Goal: Task Accomplishment & Management: Complete application form

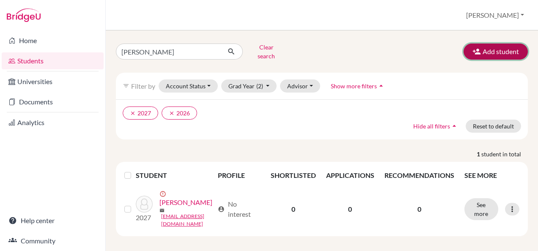
click at [484, 48] on button "Add student" at bounding box center [496, 52] width 64 height 16
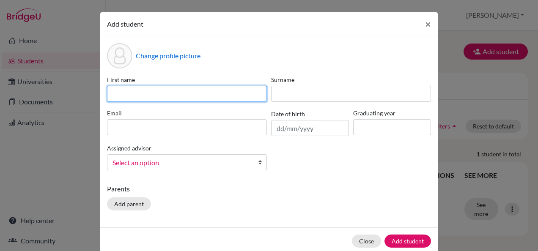
click at [233, 98] on input at bounding box center [187, 94] width 160 height 16
type input "ain niya"
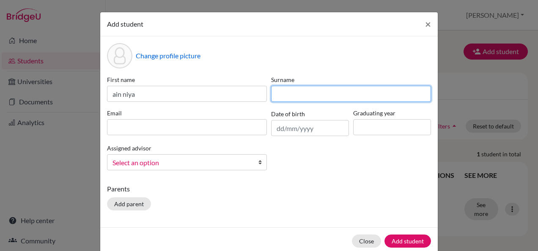
click at [285, 91] on input at bounding box center [351, 94] width 160 height 16
type input "Roshique"
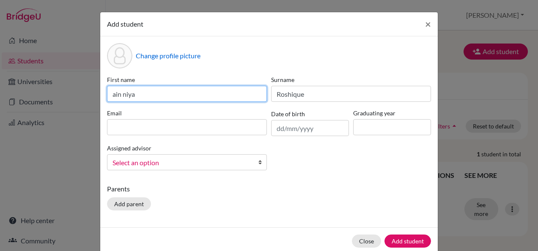
click at [110, 94] on input "ain niya" at bounding box center [187, 94] width 160 height 16
type input "Ain Niya"
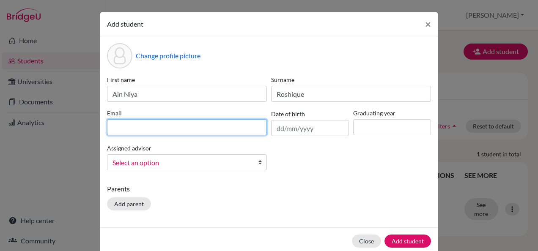
click at [153, 132] on input at bounding box center [187, 127] width 160 height 16
type input "S"
type input "stu502765@misdoha.com"
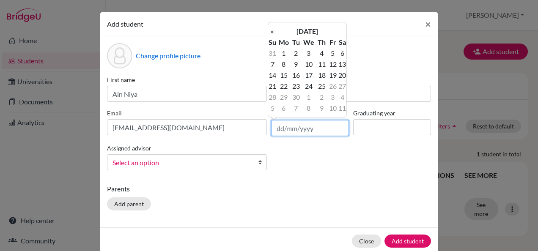
click at [277, 128] on input "text" at bounding box center [310, 128] width 78 height 16
click at [285, 52] on td "1" at bounding box center [284, 53] width 14 height 11
click at [289, 129] on input "01/09/2025" at bounding box center [310, 128] width 78 height 16
click at [272, 30] on th "«" at bounding box center [272, 31] width 8 height 11
click at [313, 131] on input "01/06/2025" at bounding box center [310, 128] width 78 height 16
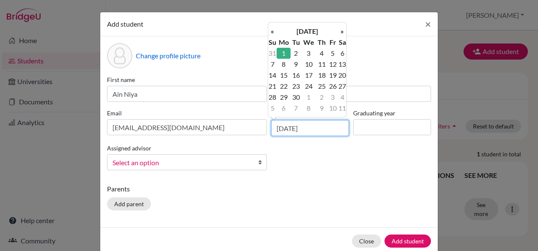
type input "01/06/2009"
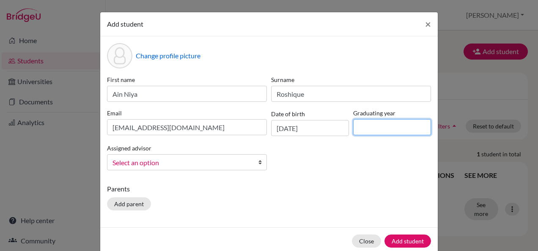
click at [364, 127] on input at bounding box center [392, 127] width 78 height 16
type input "2027"
click at [258, 162] on b at bounding box center [262, 162] width 8 height 15
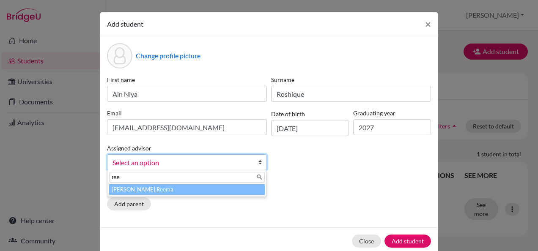
type input "ree"
click at [183, 192] on li "Raheja, Ree ma" at bounding box center [187, 189] width 156 height 11
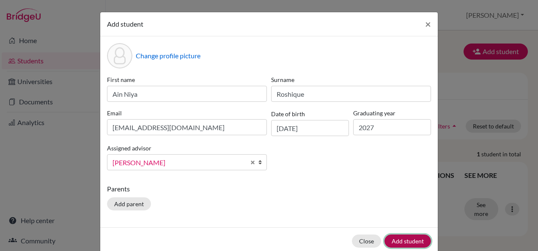
click at [399, 239] on button "Add student" at bounding box center [408, 241] width 47 height 13
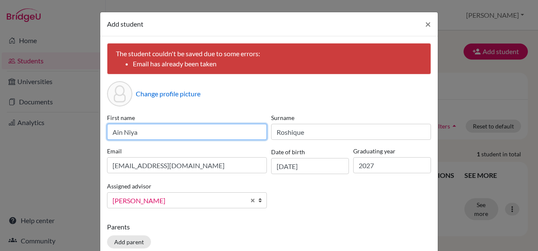
click at [134, 135] on input "Ain Niya" at bounding box center [187, 132] width 160 height 16
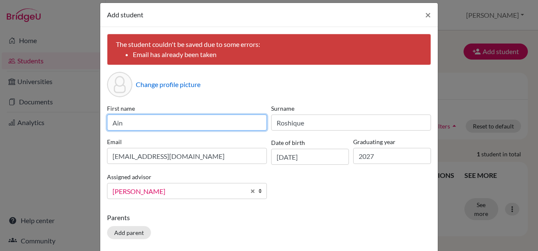
scroll to position [17, 0]
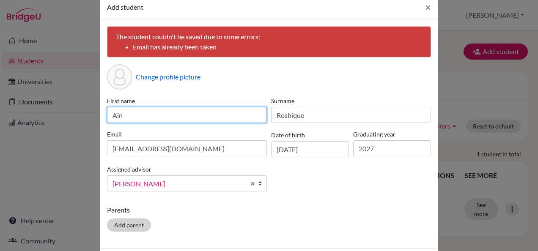
type input "Ain"
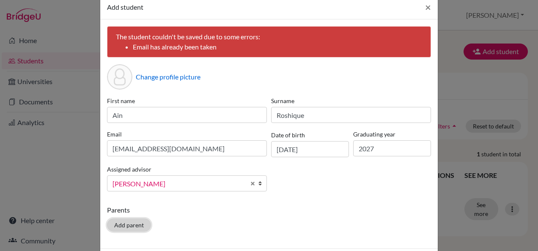
click at [126, 220] on button "Add parent" at bounding box center [129, 225] width 44 height 13
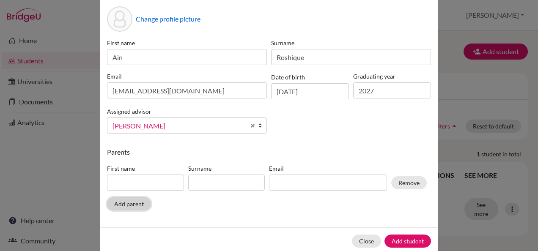
scroll to position [89, 0]
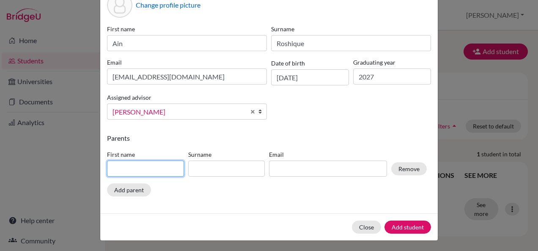
click at [146, 170] on input at bounding box center [145, 169] width 77 height 16
type input "Roshique"
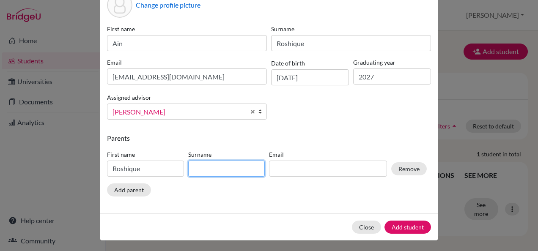
click at [197, 170] on input at bounding box center [226, 169] width 77 height 16
type input "KK"
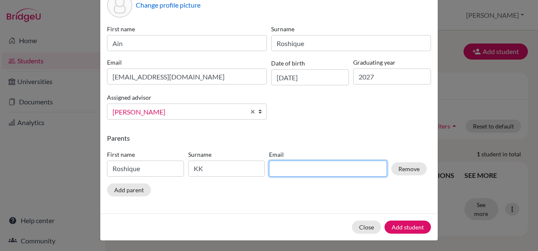
click at [283, 163] on input at bounding box center [328, 169] width 118 height 16
type input "Roshik275@765gmail.com"
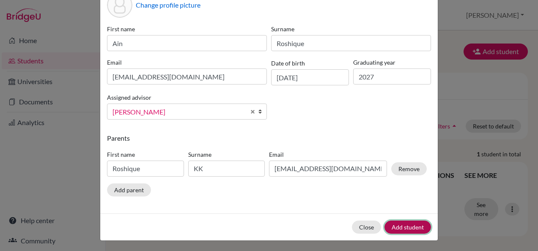
click at [406, 230] on button "Add student" at bounding box center [408, 227] width 47 height 13
click at [394, 227] on button "Add student" at bounding box center [408, 227] width 47 height 13
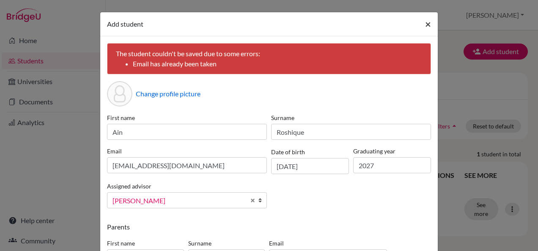
click at [427, 24] on span "×" at bounding box center [428, 24] width 6 height 12
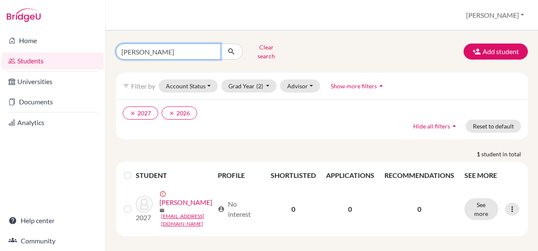
click at [158, 47] on input "ketul" at bounding box center [168, 52] width 105 height 16
click at [213, 48] on input "ketul" at bounding box center [168, 52] width 105 height 16
type input "Yousif Omer"
click button "submit" at bounding box center [231, 52] width 22 height 16
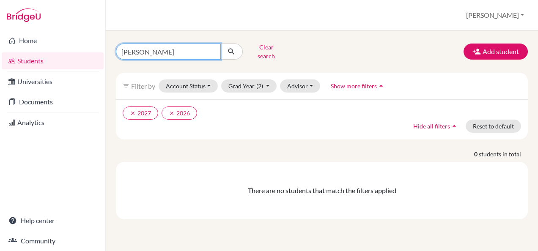
click at [145, 49] on input "Yousif Omer" at bounding box center [168, 52] width 105 height 16
type input "Yousif Elzain"
click button "submit" at bounding box center [231, 52] width 22 height 16
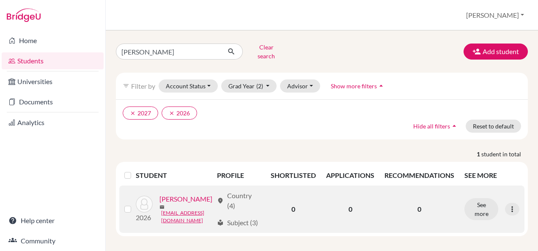
click at [232, 202] on div "location_on Country (4)" at bounding box center [239, 201] width 44 height 20
click at [221, 220] on span "local_library" at bounding box center [220, 223] width 7 height 7
click at [477, 204] on button "See more" at bounding box center [482, 209] width 34 height 22
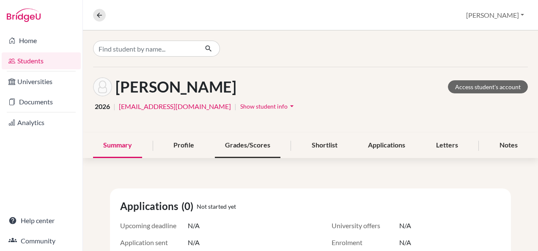
click at [244, 147] on div "Grades/Scores" at bounding box center [248, 145] width 66 height 25
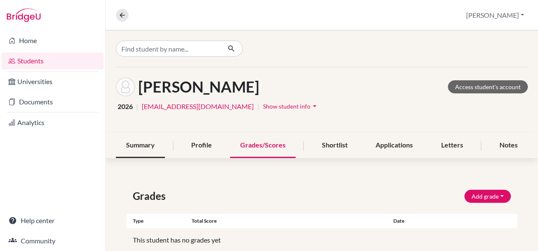
click at [148, 143] on div "Summary" at bounding box center [140, 145] width 49 height 25
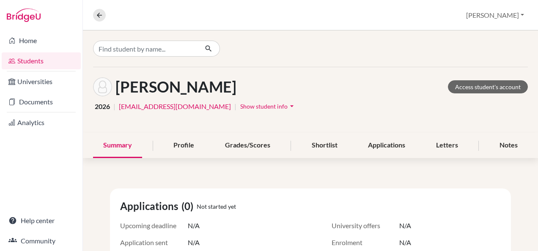
click at [240, 106] on span "Show student info" at bounding box center [263, 106] width 47 height 7
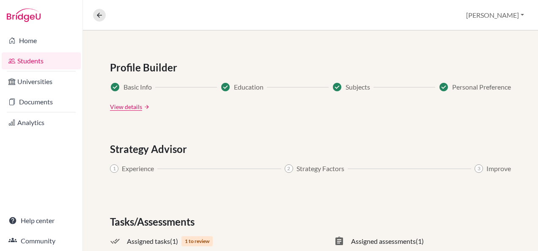
scroll to position [539, 0]
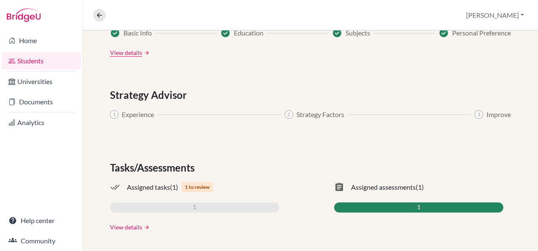
click at [127, 228] on link "View details" at bounding box center [126, 227] width 32 height 9
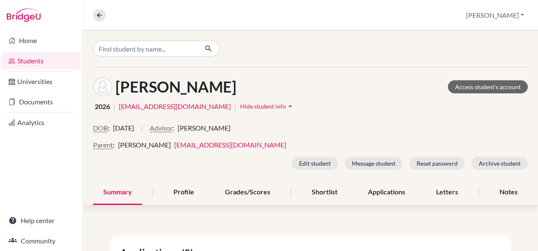
click at [19, 61] on link "Students" at bounding box center [41, 60] width 79 height 17
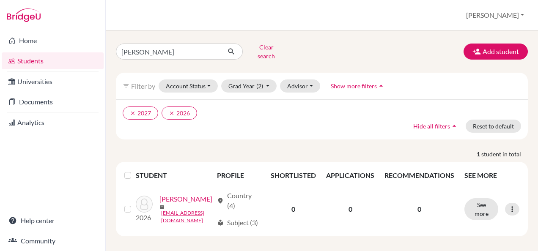
click at [370, 30] on div "[PERSON_NAME] Clear search Add student filter_list Filter by Account Status Act…" at bounding box center [322, 140] width 432 height 221
drag, startPoint x: 412, startPoint y: 47, endPoint x: 377, endPoint y: 51, distance: 35.4
click at [377, 51] on div "[PERSON_NAME] Clear search Add student" at bounding box center [322, 52] width 425 height 22
click at [481, 44] on button "Add student" at bounding box center [496, 52] width 64 height 16
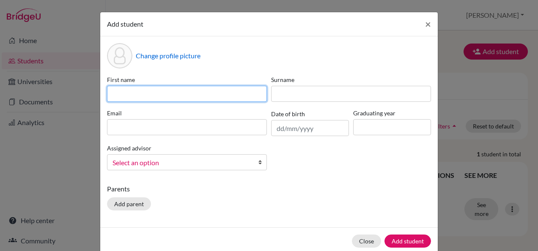
click at [147, 93] on input at bounding box center [187, 94] width 160 height 16
type input "Ganesh"
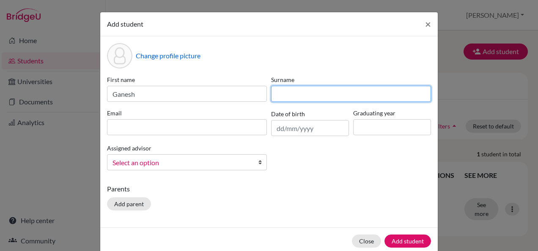
click at [289, 95] on input at bounding box center [351, 94] width 160 height 16
type input "Balakrishnan"
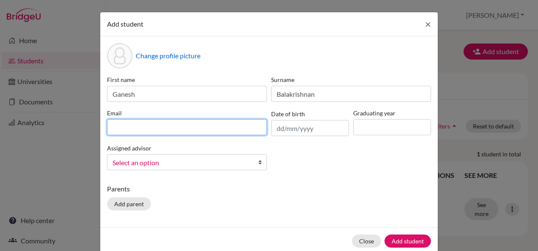
click at [143, 126] on input at bounding box center [187, 127] width 160 height 16
type input "stu501616@misdoha.com"
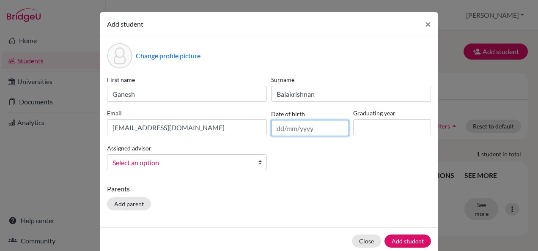
click at [278, 130] on input "text" at bounding box center [310, 128] width 78 height 16
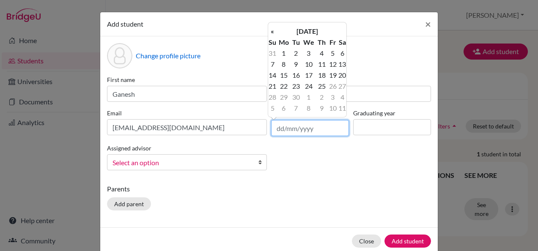
type input "2"
type input "24/06/2009"
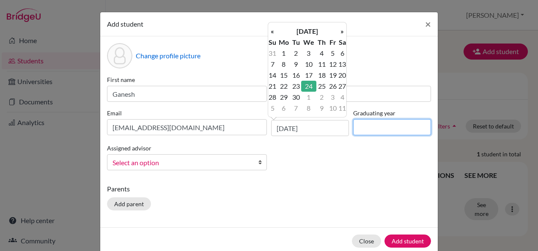
click at [373, 129] on input at bounding box center [392, 127] width 78 height 16
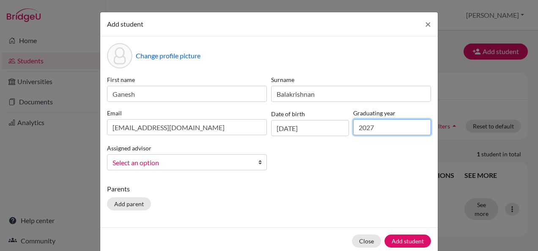
scroll to position [14, 0]
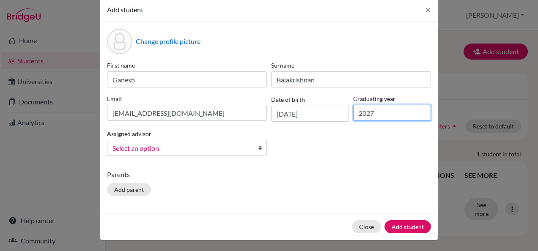
type input "2027"
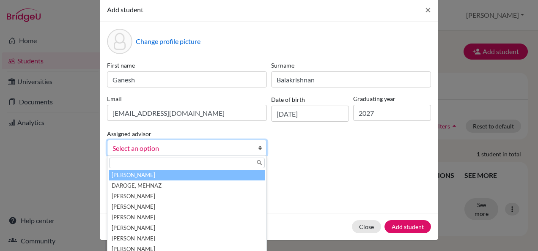
click at [253, 147] on link "Select an option" at bounding box center [187, 148] width 160 height 16
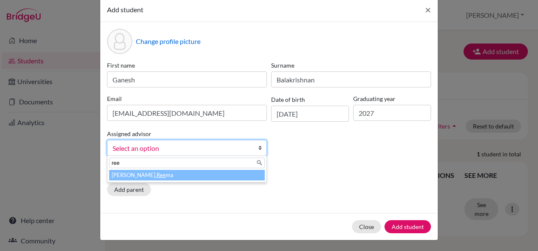
type input "ree"
click at [186, 173] on li "Raheja, Ree ma" at bounding box center [187, 175] width 156 height 11
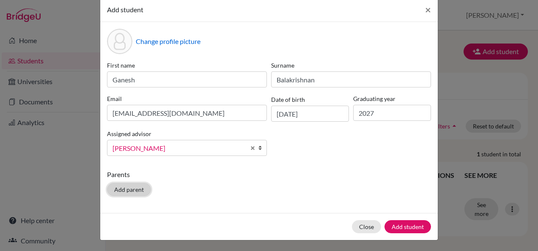
click at [127, 187] on button "Add parent" at bounding box center [129, 189] width 44 height 13
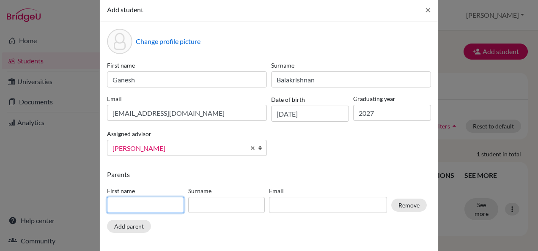
click at [146, 202] on input at bounding box center [145, 205] width 77 height 16
type input "Mannam"
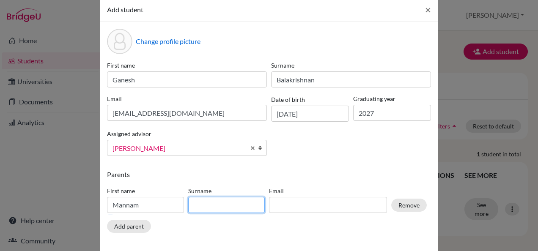
drag, startPoint x: 209, startPoint y: 206, endPoint x: 234, endPoint y: 184, distance: 33.3
click at [234, 184] on div "First name Mannam Surname Email Remove" at bounding box center [267, 201] width 324 height 37
type input "Radhika"
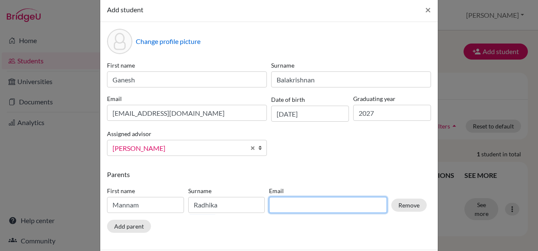
click at [320, 205] on input at bounding box center [328, 205] width 118 height 16
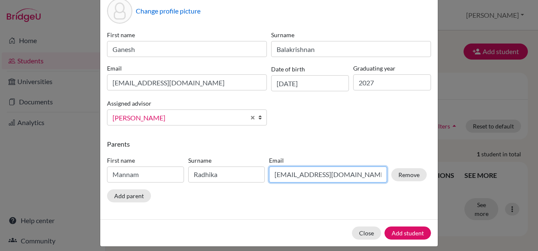
scroll to position [51, 0]
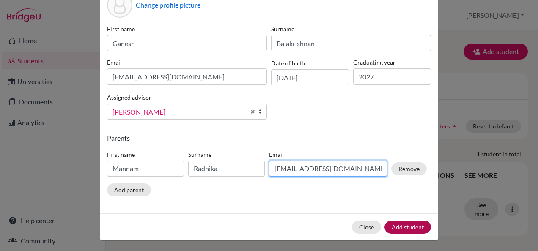
type input "radhikabk@gmail.com"
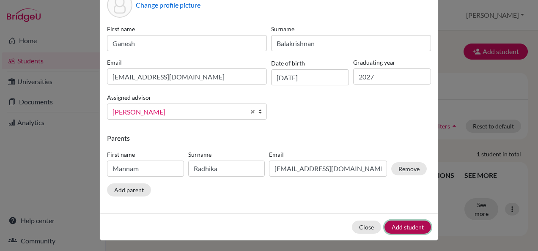
click at [400, 227] on button "Add student" at bounding box center [408, 227] width 47 height 13
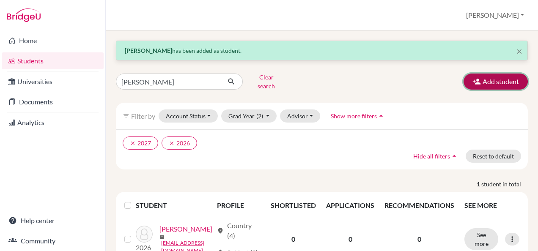
click at [499, 78] on button "Add student" at bounding box center [496, 82] width 64 height 16
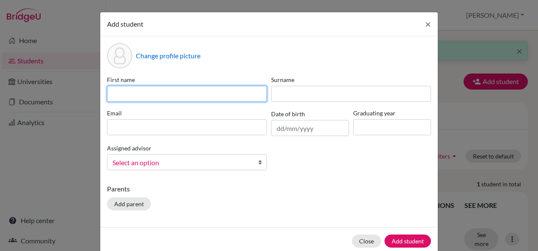
click at [219, 95] on input at bounding box center [187, 94] width 160 height 16
type input "sreyas"
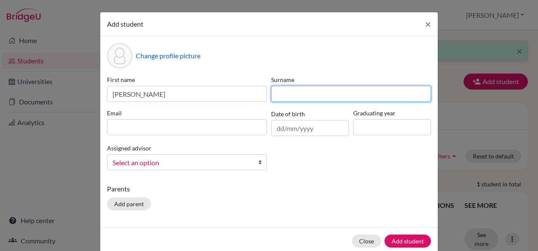
click at [278, 96] on input at bounding box center [351, 94] width 160 height 16
type input "sreedas"
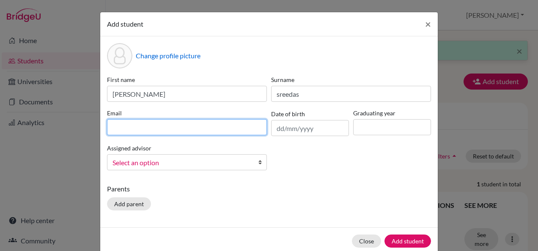
click at [234, 129] on input at bounding box center [187, 127] width 160 height 16
type input "sreyassreedas@gmail.com"
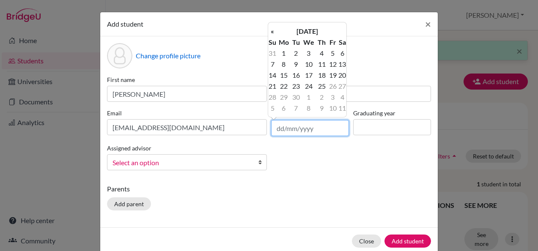
click at [312, 133] on input "text" at bounding box center [310, 128] width 78 height 16
click at [305, 32] on th "September 2025" at bounding box center [307, 31] width 61 height 11
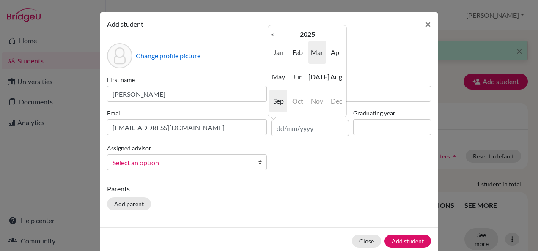
click at [319, 53] on span "Mar" at bounding box center [317, 52] width 18 height 23
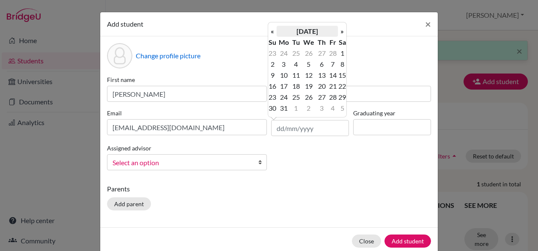
click at [321, 34] on th "March 2025" at bounding box center [307, 31] width 61 height 11
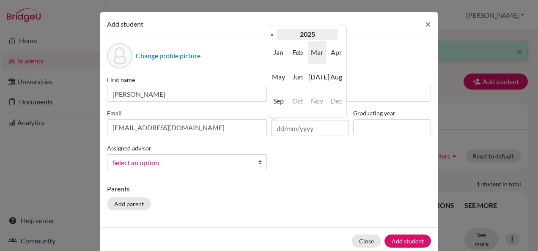
click at [315, 36] on th "2025" at bounding box center [307, 34] width 61 height 11
click at [317, 105] on span "2009" at bounding box center [317, 101] width 18 height 23
click at [316, 52] on span "Mar" at bounding box center [317, 52] width 18 height 23
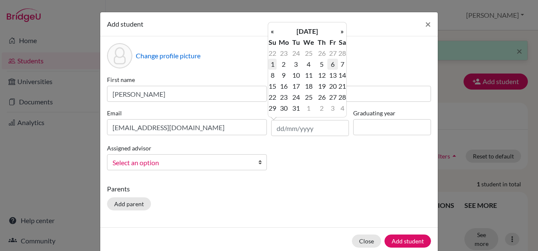
click at [333, 64] on td "6" at bounding box center [332, 64] width 11 height 11
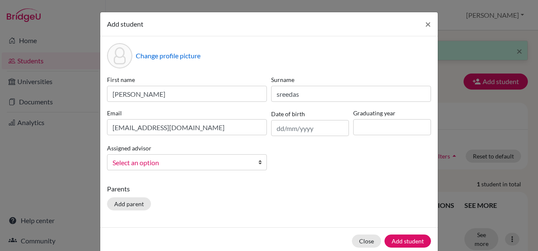
type input "06/03/2009"
click at [369, 130] on input at bounding box center [392, 127] width 78 height 16
type input "2027"
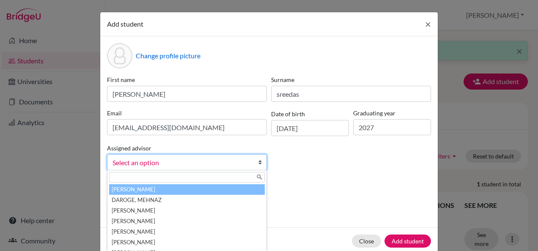
type input "r"
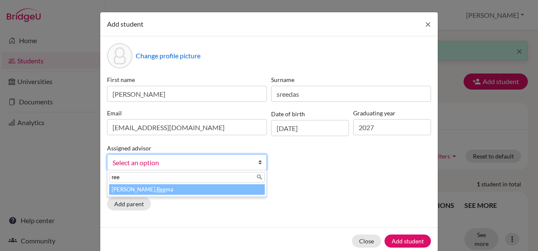
type input "ree"
click at [207, 185] on li "Raheja, Ree ma" at bounding box center [187, 189] width 156 height 11
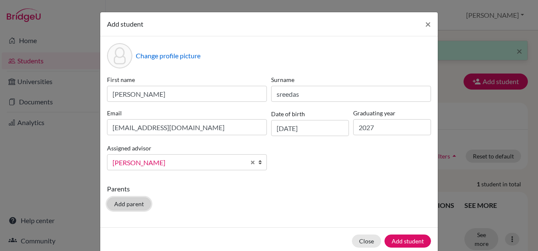
click at [130, 206] on button "Add parent" at bounding box center [129, 204] width 44 height 13
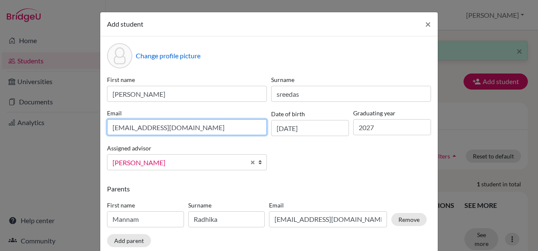
click at [193, 130] on input "sreyassreedas@gmail.com" at bounding box center [187, 127] width 160 height 16
type input "stu501646@misdoha.com"
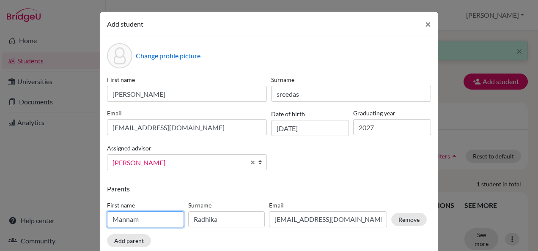
click at [151, 218] on input "Mannam" at bounding box center [145, 220] width 77 height 16
type input "M"
type input "sreedas"
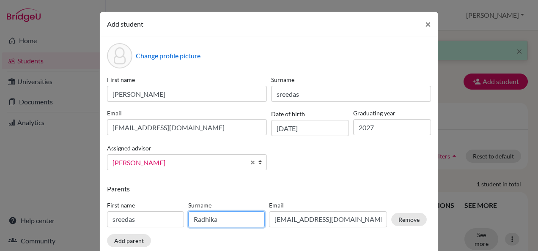
click at [204, 220] on input "Radhika" at bounding box center [226, 220] width 77 height 16
type input "Radhsiika"
drag, startPoint x: 222, startPoint y: 225, endPoint x: 99, endPoint y: 224, distance: 122.7
click at [100, 224] on div "Change profile picture First name sreyas Surname sreedas Email stu501646@misdoh…" at bounding box center [269, 150] width 338 height 228
type input "sivadasan"
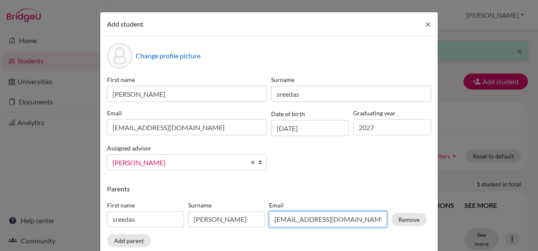
drag, startPoint x: 338, startPoint y: 221, endPoint x: 255, endPoint y: 223, distance: 83.8
click at [255, 223] on div "First name sreedas Surname sivadasan Email radhikabk@gmail.com Remove" at bounding box center [267, 216] width 324 height 37
type input "sreedaswnpoc@gmail.com"
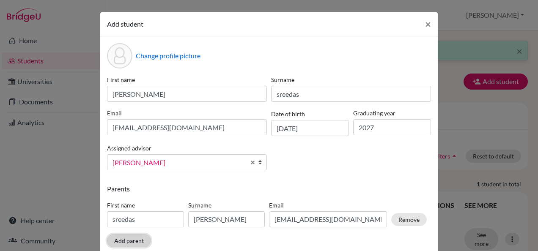
click at [118, 242] on button "Add parent" at bounding box center [129, 240] width 44 height 13
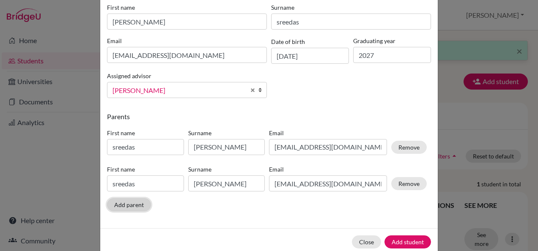
scroll to position [73, 0]
click at [411, 232] on div "Close Add student" at bounding box center [269, 241] width 338 height 27
click at [410, 243] on button "Add student" at bounding box center [408, 241] width 47 height 13
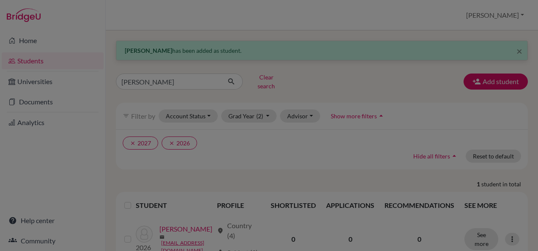
click at [265, 152] on div at bounding box center [269, 125] width 538 height 251
click at [336, 68] on div at bounding box center [269, 125] width 538 height 251
click at [498, 89] on div at bounding box center [269, 125] width 538 height 251
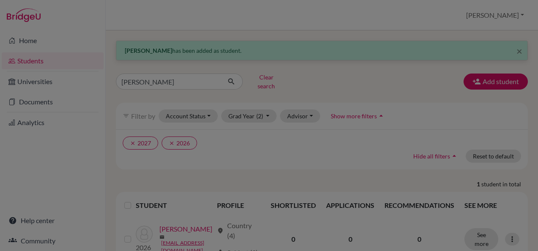
click at [477, 79] on div at bounding box center [269, 125] width 538 height 251
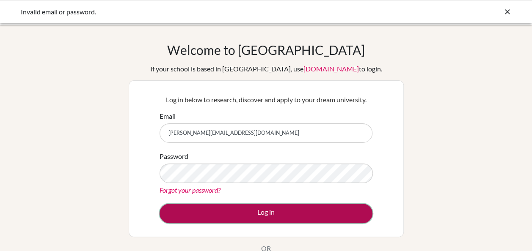
click at [229, 213] on button "Log in" at bounding box center [266, 213] width 213 height 19
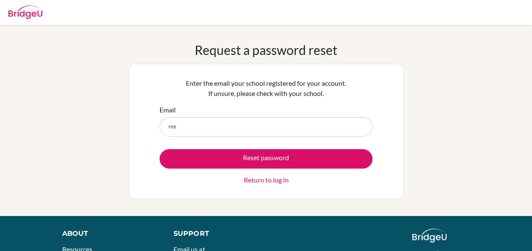
type input "[PERSON_NAME][EMAIL_ADDRESS][DOMAIN_NAME]"
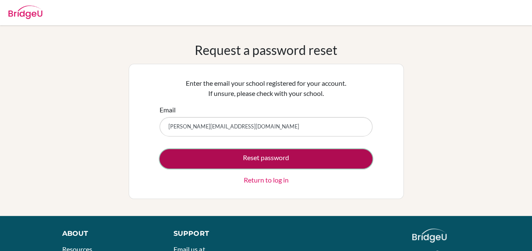
click at [179, 158] on button "Reset password" at bounding box center [266, 158] width 213 height 19
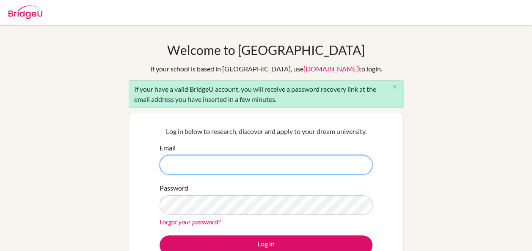
click at [185, 159] on input "Email" at bounding box center [266, 164] width 213 height 19
type input "[EMAIL_ADDRESS][DOMAIN_NAME]"
click at [195, 162] on input "[EMAIL_ADDRESS][DOMAIN_NAME]" at bounding box center [266, 164] width 213 height 19
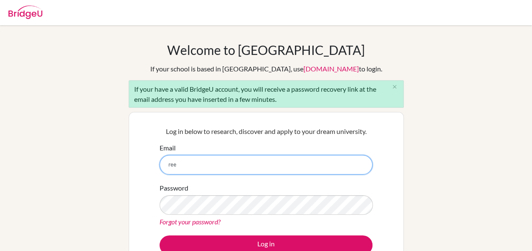
type input "[PERSON_NAME][EMAIL_ADDRESS][DOMAIN_NAME]"
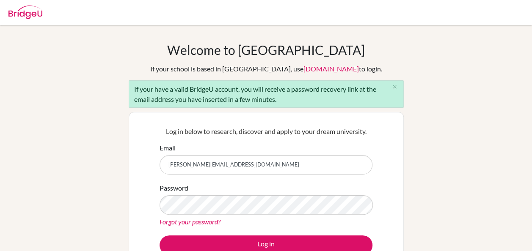
click at [180, 223] on link "Forgot your password?" at bounding box center [190, 222] width 61 height 8
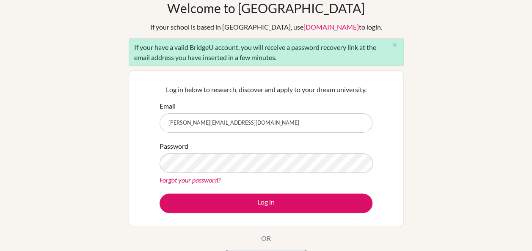
scroll to position [42, 0]
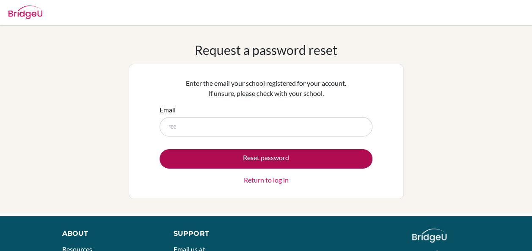
type input "[PERSON_NAME][EMAIL_ADDRESS][DOMAIN_NAME]"
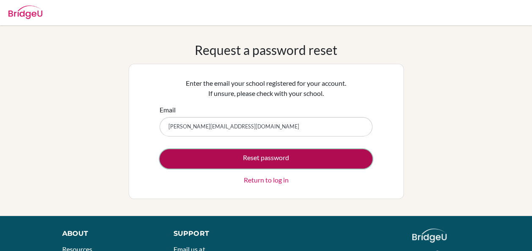
click at [187, 161] on button "Reset password" at bounding box center [266, 158] width 213 height 19
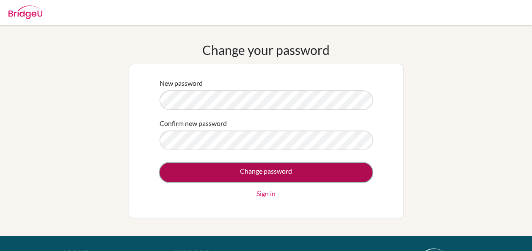
click at [251, 170] on input "Change password" at bounding box center [266, 172] width 213 height 19
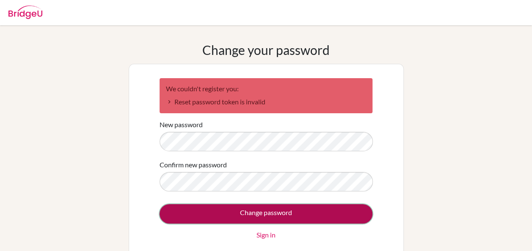
click at [198, 213] on input "Change password" at bounding box center [266, 213] width 213 height 19
click at [304, 213] on input "Change password" at bounding box center [266, 213] width 213 height 19
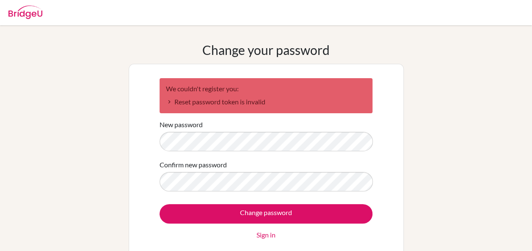
click at [268, 231] on link "Sign in" at bounding box center [265, 235] width 19 height 10
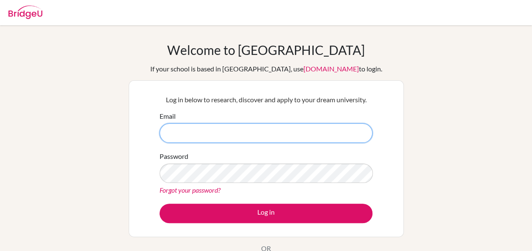
click at [198, 138] on input "Email" at bounding box center [266, 133] width 213 height 19
type input "[PERSON_NAME][EMAIL_ADDRESS][DOMAIN_NAME]"
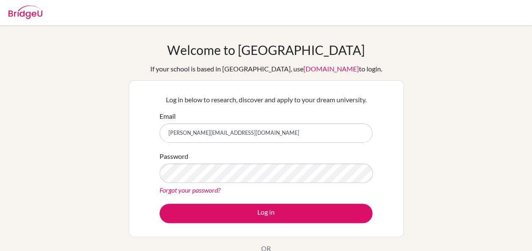
click at [178, 190] on link "Forgot your password?" at bounding box center [190, 190] width 61 height 8
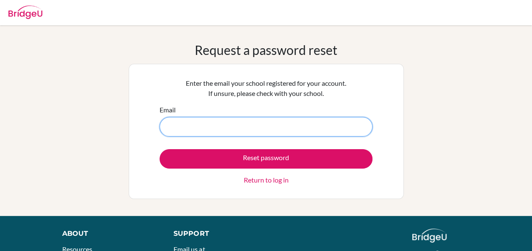
click at [193, 124] on input "Email" at bounding box center [266, 126] width 213 height 19
type input "reema@misdoha.com"
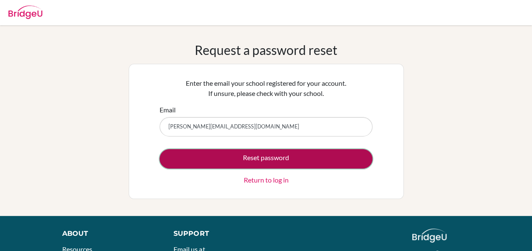
click at [171, 155] on button "Reset password" at bounding box center [266, 158] width 213 height 19
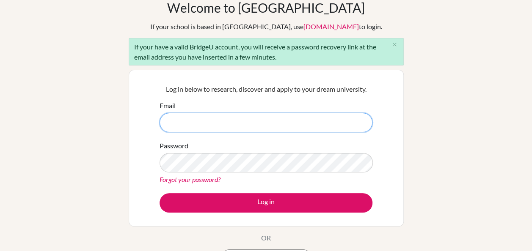
scroll to position [47, 0]
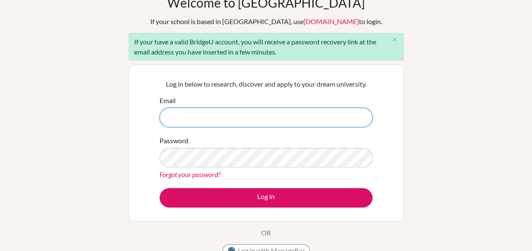
click at [172, 121] on input "Email" at bounding box center [266, 117] width 213 height 19
type input "[PERSON_NAME][EMAIL_ADDRESS][DOMAIN_NAME]"
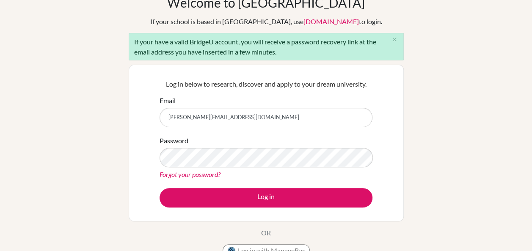
click at [176, 174] on link "Forgot your password?" at bounding box center [190, 175] width 61 height 8
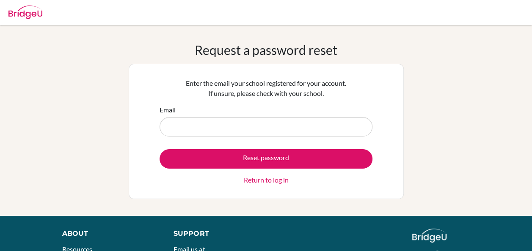
click at [186, 121] on input "Email" at bounding box center [266, 126] width 213 height 19
type input "[PERSON_NAME][EMAIL_ADDRESS][DOMAIN_NAME]"
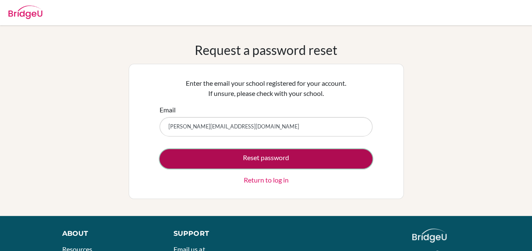
click at [198, 157] on button "Reset password" at bounding box center [266, 158] width 213 height 19
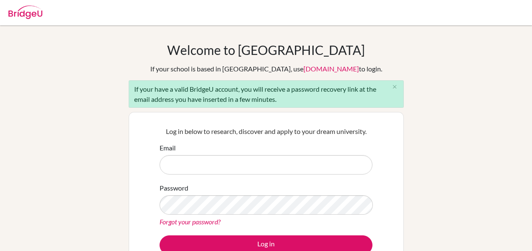
scroll to position [17, 0]
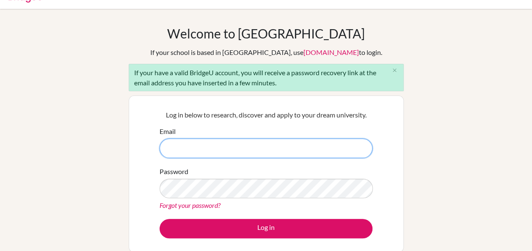
click at [206, 141] on input "Email" at bounding box center [266, 148] width 213 height 19
type input "reharaheja@gmail.com"
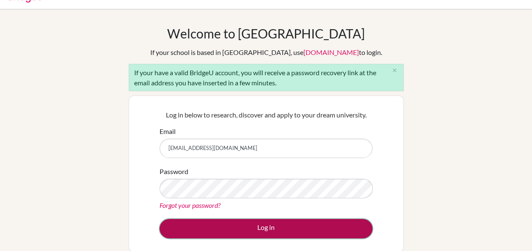
click at [195, 228] on button "Log in" at bounding box center [266, 228] width 213 height 19
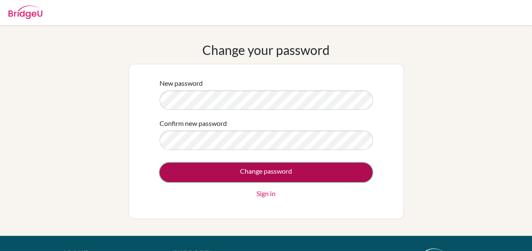
click at [314, 166] on input "Change password" at bounding box center [266, 172] width 213 height 19
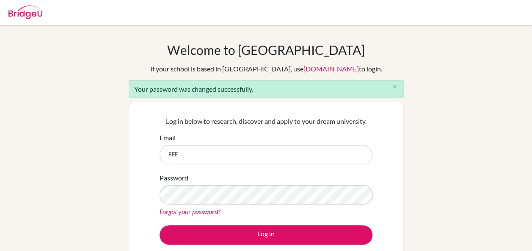
type input "[PERSON_NAME][EMAIL_ADDRESS][DOMAIN_NAME]"
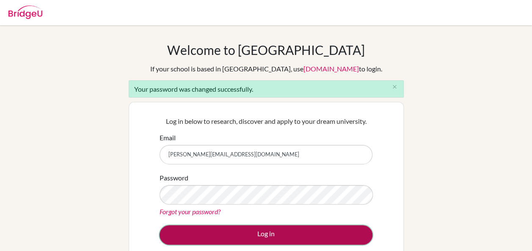
click at [195, 239] on button "Log in" at bounding box center [266, 235] width 213 height 19
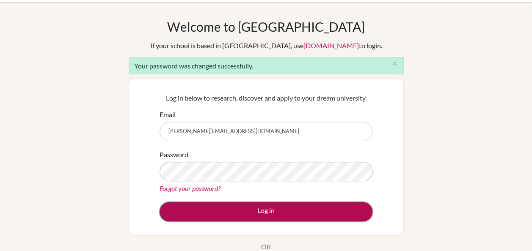
scroll to position [28, 0]
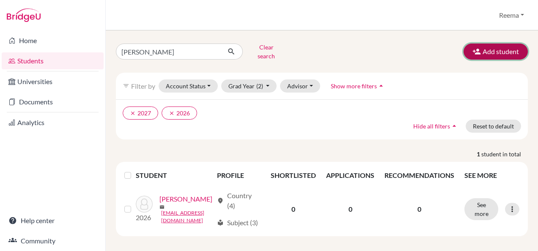
click at [495, 46] on button "Add student" at bounding box center [496, 52] width 64 height 16
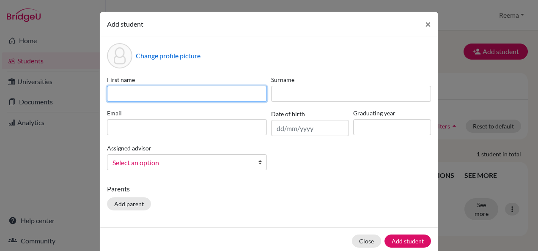
click at [234, 92] on input at bounding box center [187, 94] width 160 height 16
type input "Prithish Kumar.R"
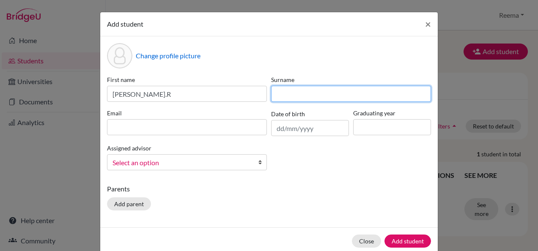
click at [288, 97] on input at bounding box center [351, 94] width 160 height 16
type input "p"
type input "Prithish Kumar.R"
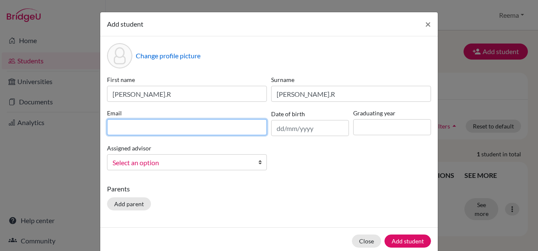
click at [185, 132] on input at bounding box center [187, 127] width 160 height 16
type input "stu504001@misdoha.com"
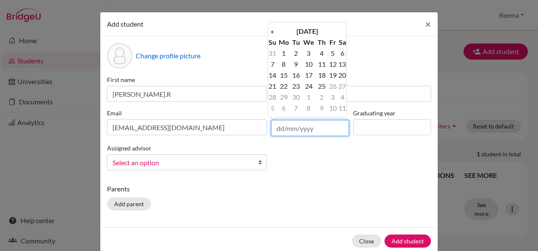
click at [303, 132] on input "text" at bounding box center [310, 128] width 78 height 16
type input "19/09/2009"
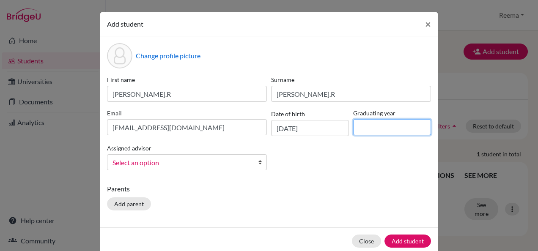
click at [380, 135] on input at bounding box center [392, 127] width 78 height 16
type input "2027"
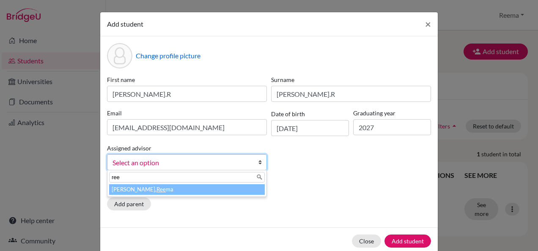
type input "ree"
click at [210, 186] on li "Raheja, Ree ma" at bounding box center [187, 189] width 156 height 11
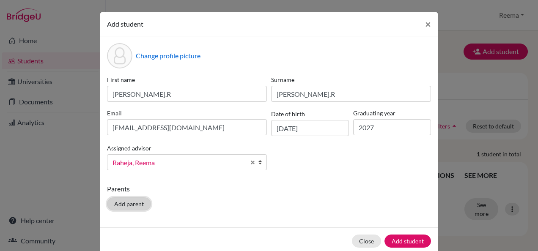
click at [132, 202] on button "Add parent" at bounding box center [129, 204] width 44 height 13
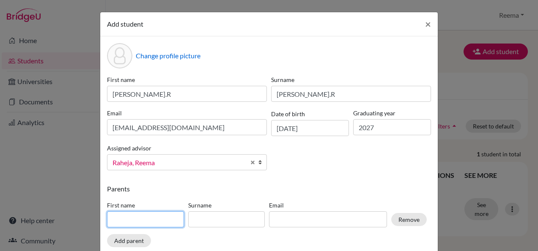
click at [142, 224] on input at bounding box center [145, 220] width 77 height 16
type input "T.Rathina Kumar"
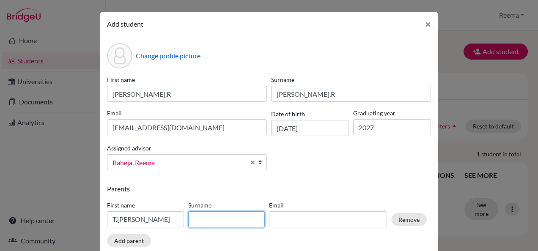
click at [209, 218] on input at bounding box center [226, 220] width 77 height 16
type input "T.Rathina Kumar"
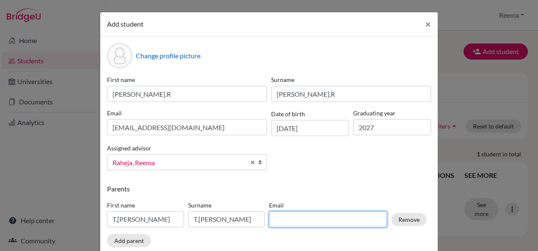
click at [281, 221] on input at bounding box center [328, 220] width 118 height 16
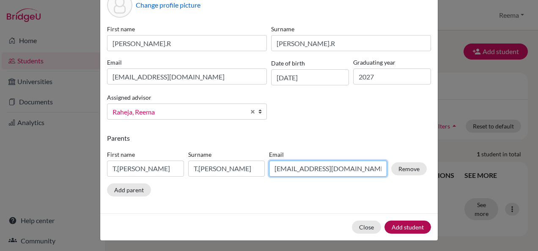
type input "nhehar2610@gmail.com"
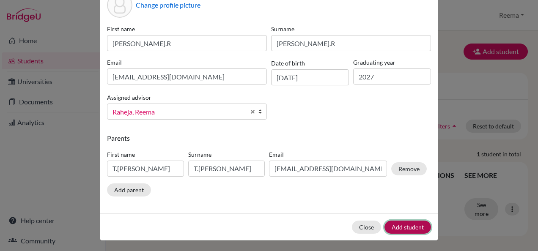
click at [402, 228] on button "Add student" at bounding box center [408, 227] width 47 height 13
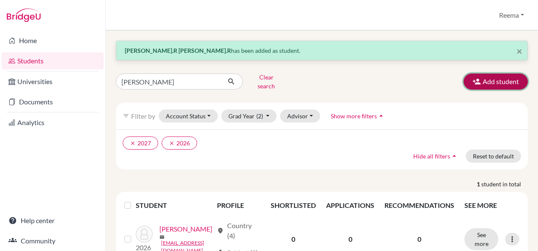
click at [509, 80] on button "Add student" at bounding box center [496, 82] width 64 height 16
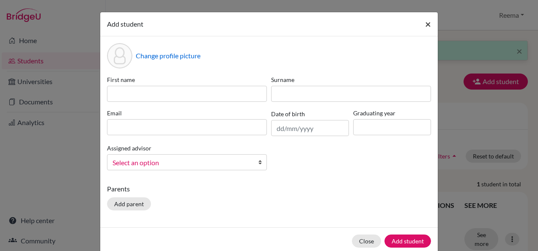
click at [424, 31] on button "×" at bounding box center [427, 24] width 19 height 24
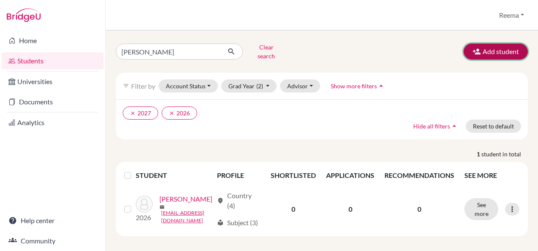
click at [476, 48] on button "Add student" at bounding box center [496, 52] width 64 height 16
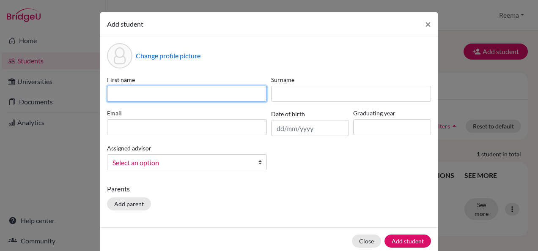
click at [173, 97] on input at bounding box center [187, 94] width 160 height 16
type input "[PERSON_NAME]"
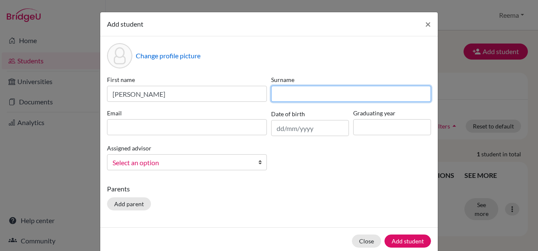
click at [287, 96] on input at bounding box center [351, 94] width 160 height 16
type input "Pramod"
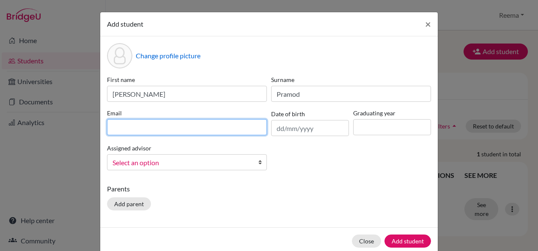
click at [219, 130] on input at bounding box center [187, 127] width 160 height 16
type input "[EMAIL_ADDRESS][DOMAIN_NAME]"
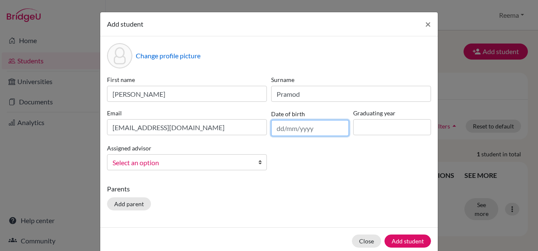
click at [279, 129] on input "text" at bounding box center [310, 128] width 78 height 16
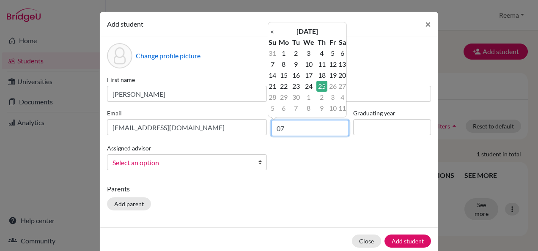
type input "0"
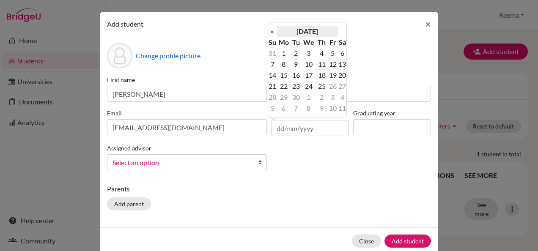
click at [304, 28] on th "[DATE]" at bounding box center [307, 31] width 61 height 11
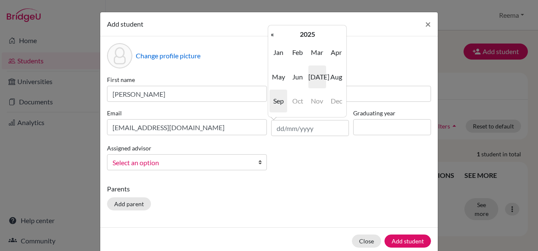
click at [317, 76] on span "[DATE]" at bounding box center [317, 77] width 18 height 23
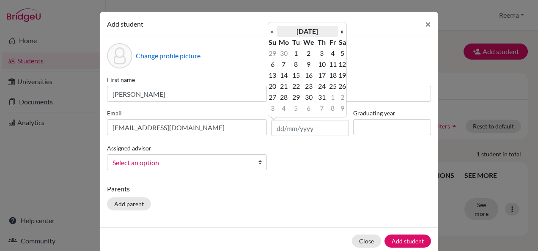
click at [314, 30] on th "[DATE]" at bounding box center [307, 31] width 61 height 11
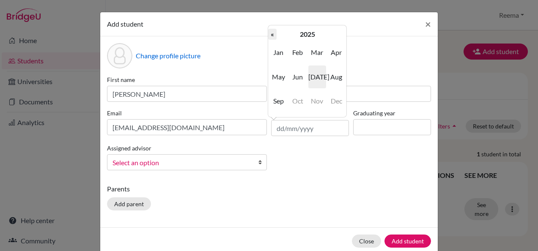
click at [270, 34] on th "«" at bounding box center [272, 34] width 8 height 11
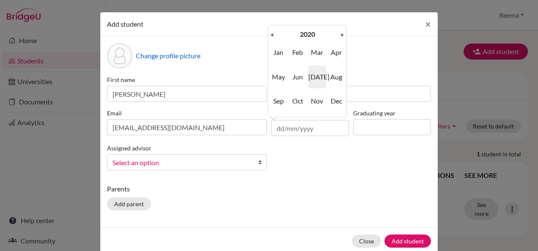
click at [270, 34] on th "«" at bounding box center [272, 34] width 8 height 11
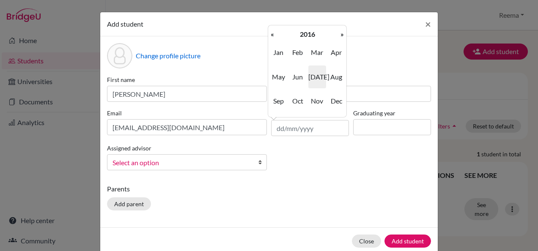
click at [270, 34] on th "«" at bounding box center [272, 34] width 8 height 11
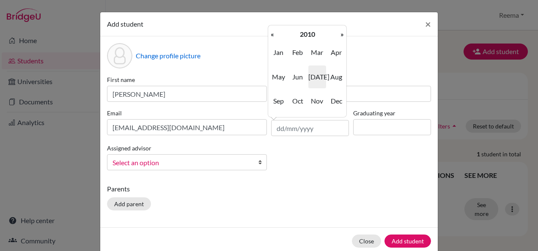
click at [270, 34] on th "«" at bounding box center [272, 34] width 8 height 11
click at [340, 39] on th "»" at bounding box center [342, 34] width 8 height 11
click at [312, 82] on span "Jul" at bounding box center [317, 77] width 18 height 23
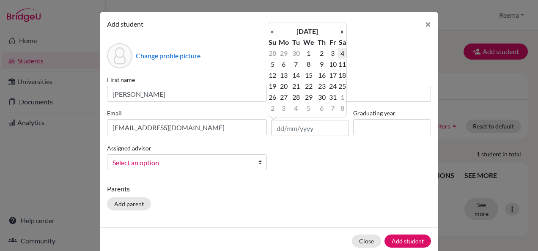
click at [344, 53] on td "4" at bounding box center [342, 53] width 8 height 11
type input "04/07/2009"
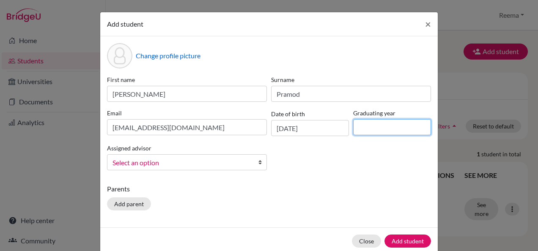
click at [369, 131] on input at bounding box center [392, 127] width 78 height 16
type input "2027"
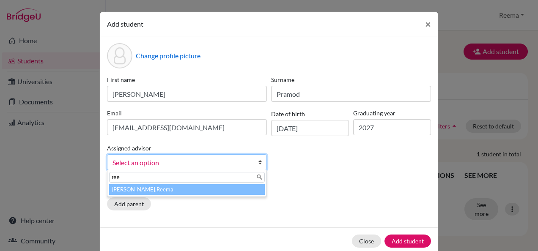
type input "ree"
click at [197, 193] on li "Raheja, Ree ma" at bounding box center [187, 189] width 156 height 11
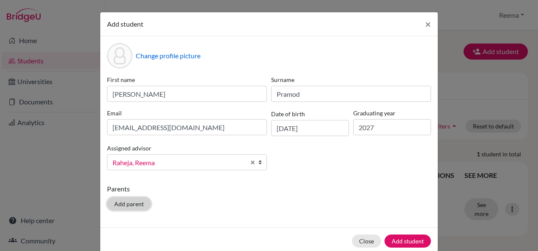
click at [134, 202] on button "Add parent" at bounding box center [129, 204] width 44 height 13
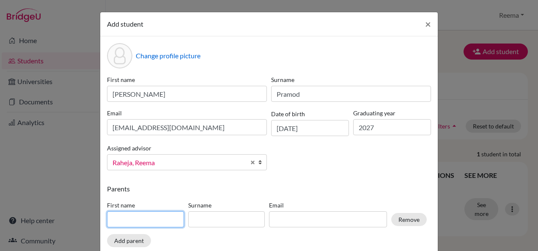
click at [140, 224] on input at bounding box center [145, 220] width 77 height 16
type input "Pramod"
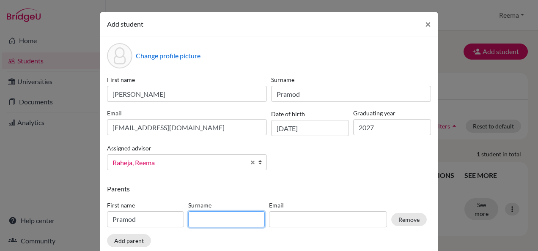
click at [199, 215] on input at bounding box center [226, 220] width 77 height 16
type input "Kumar"
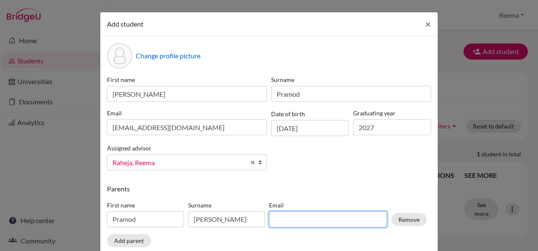
click at [281, 220] on input at bounding box center [328, 220] width 118 height 16
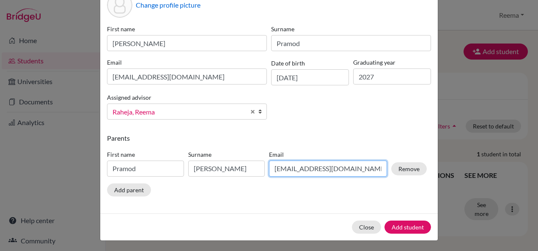
scroll to position [51, 0]
type input "Pramodkarukayil@gmail.com"
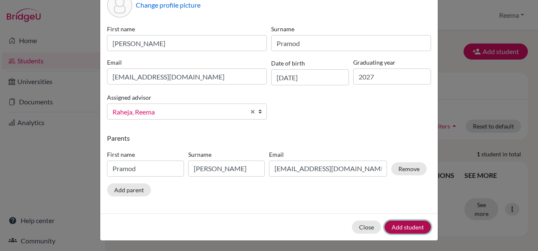
click at [395, 222] on button "Add student" at bounding box center [408, 227] width 47 height 13
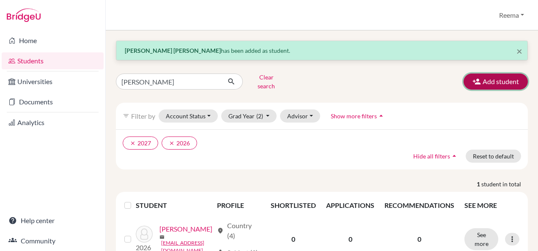
click at [482, 80] on button "Add student" at bounding box center [496, 82] width 64 height 16
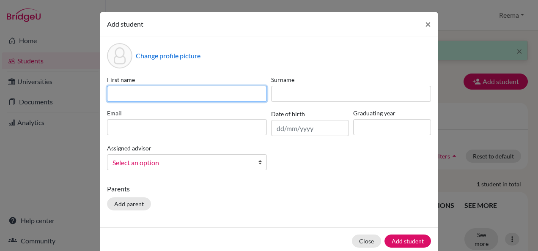
click at [189, 99] on input at bounding box center [187, 94] width 160 height 16
type input "Abhinav"
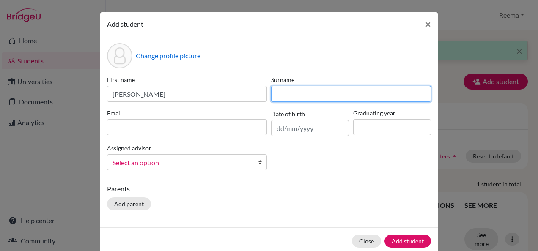
click at [275, 92] on input at bounding box center [351, 94] width 160 height 16
type input "Sundar"
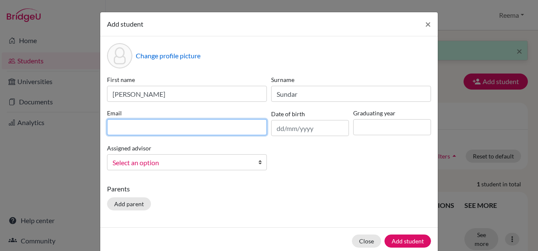
click at [214, 123] on input at bounding box center [187, 127] width 160 height 16
type input "stu505784@misdoha.com"
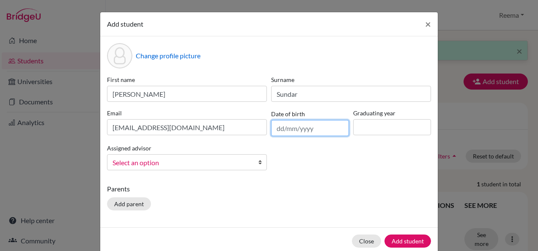
click at [279, 130] on input "text" at bounding box center [310, 128] width 78 height 16
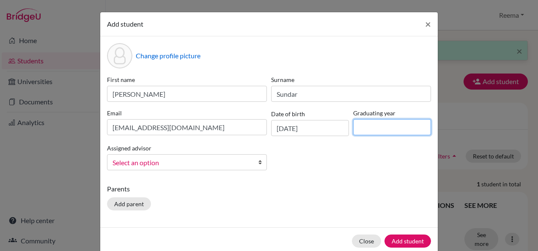
click at [383, 131] on input at bounding box center [392, 127] width 78 height 16
click at [319, 128] on input "25/09/2025" at bounding box center [310, 128] width 78 height 16
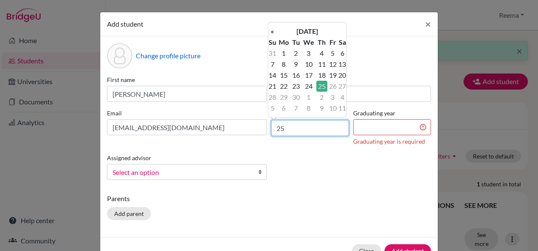
type input "2"
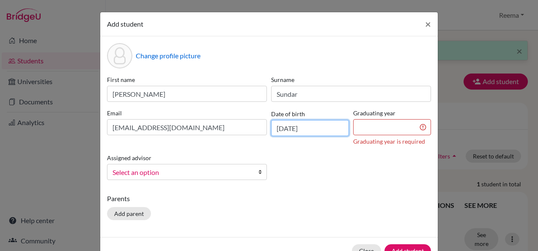
type input "20/11/2008"
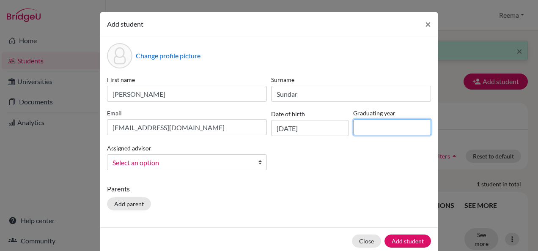
click at [367, 132] on input at bounding box center [392, 127] width 78 height 16
click at [217, 160] on span "Select an option" at bounding box center [182, 162] width 138 height 11
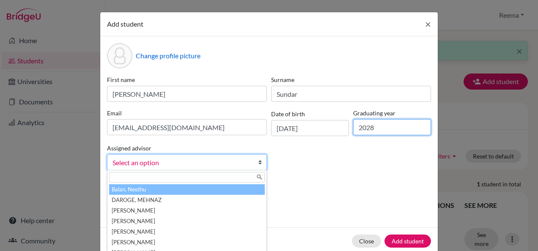
click at [375, 130] on input "2028" at bounding box center [392, 127] width 78 height 16
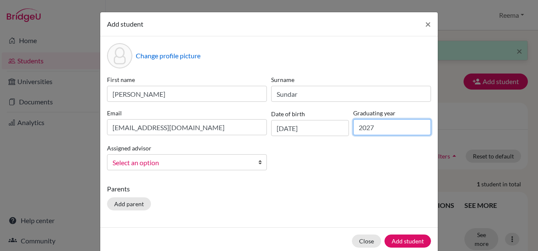
type input "2027"
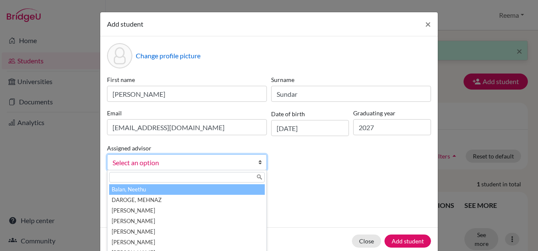
click at [182, 163] on span "Select an option" at bounding box center [182, 162] width 138 height 11
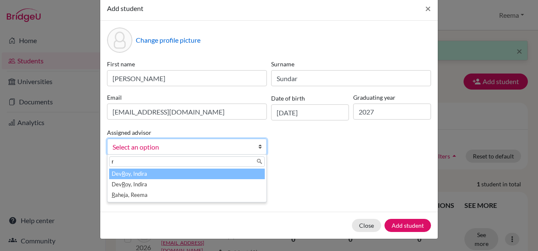
scroll to position [14, 0]
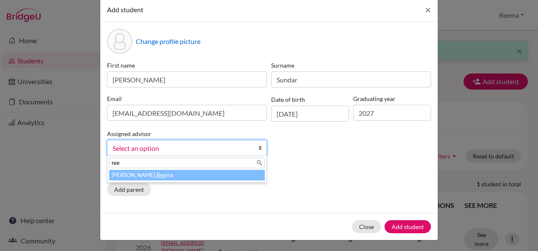
type input "ree"
click at [202, 173] on li "Raheja, Ree ma" at bounding box center [187, 175] width 156 height 11
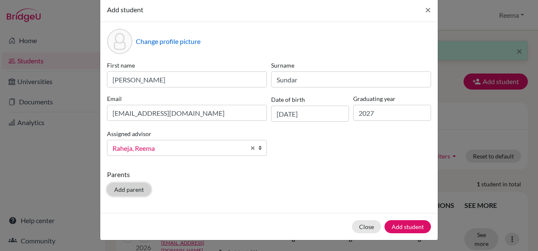
click at [132, 190] on button "Add parent" at bounding box center [129, 189] width 44 height 13
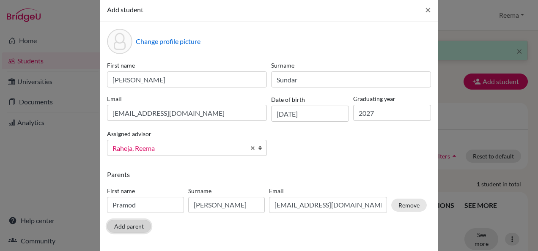
scroll to position [51, 0]
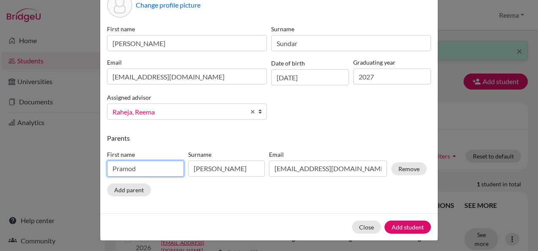
click at [150, 171] on input "Pramod" at bounding box center [145, 169] width 77 height 16
type input "P"
type input "Aswathy"
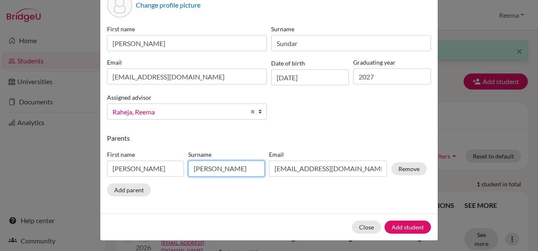
click at [233, 171] on input "Kumar" at bounding box center [226, 169] width 77 height 16
type input "K"
type input "Biju"
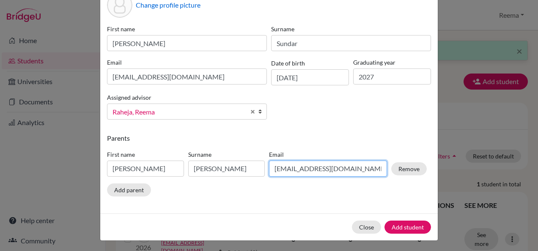
click at [320, 168] on input "Pramodkarukayil@gmail.com" at bounding box center [328, 169] width 118 height 16
type input "achubiju1@gmail.com"
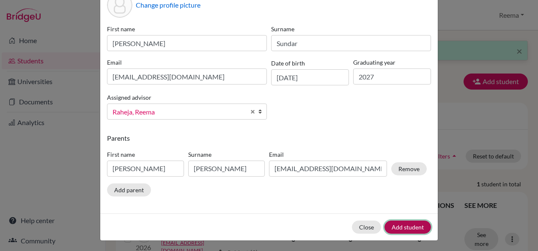
click at [407, 228] on button "Add student" at bounding box center [408, 227] width 47 height 13
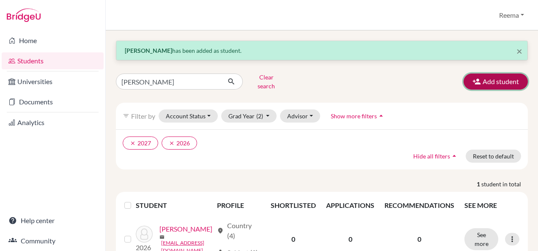
click at [464, 77] on button "Add student" at bounding box center [496, 82] width 64 height 16
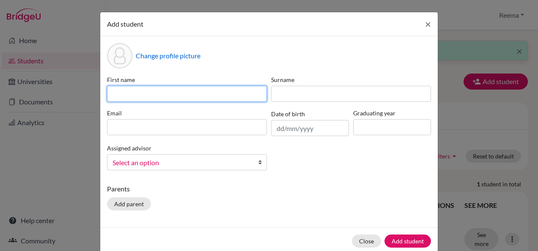
click at [151, 95] on input at bounding box center [187, 94] width 160 height 16
type input "Zuhair"
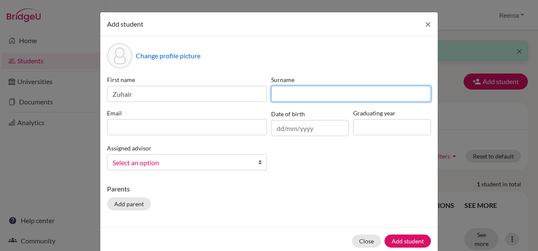
click at [282, 96] on input at bounding box center [351, 94] width 160 height 16
type input "Khan"
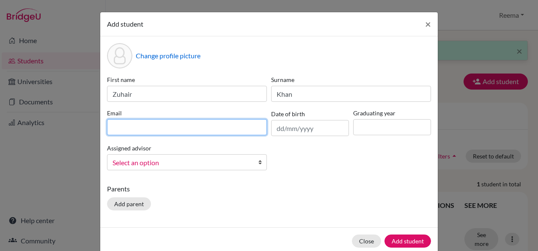
click at [151, 127] on input at bounding box center [187, 127] width 160 height 16
type input "stu505729@misdoha.com"
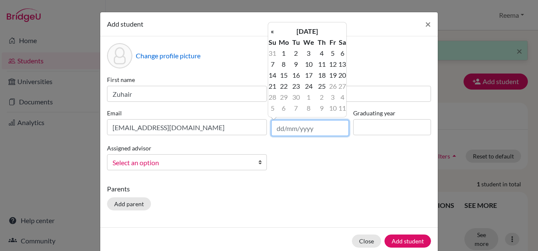
click at [282, 132] on input "text" at bounding box center [310, 128] width 78 height 16
click at [271, 32] on th "«" at bounding box center [272, 31] width 8 height 11
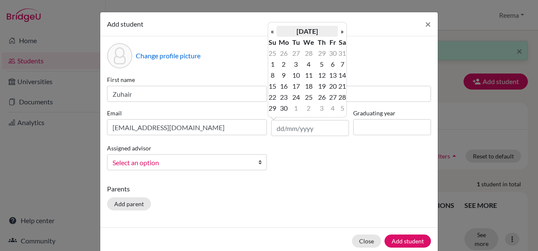
click at [323, 30] on th "June 2025" at bounding box center [307, 31] width 61 height 11
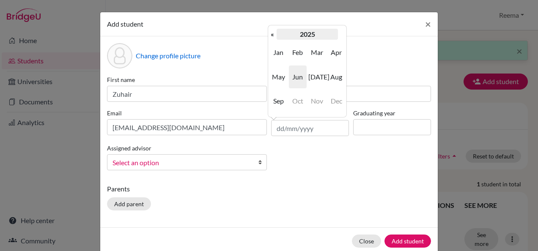
click at [311, 35] on th "2025" at bounding box center [307, 34] width 61 height 11
click at [311, 35] on th "2020-2029" at bounding box center [307, 34] width 61 height 11
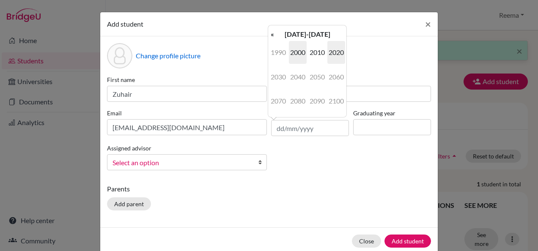
click at [305, 62] on span "2000" at bounding box center [298, 52] width 18 height 23
click at [303, 103] on span "2008" at bounding box center [298, 101] width 18 height 23
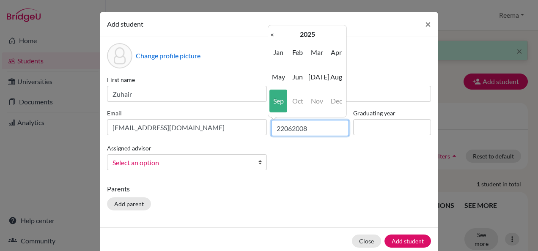
click at [281, 129] on input "22062008" at bounding box center [310, 128] width 78 height 16
type input "/"
click at [281, 129] on input "/" at bounding box center [310, 128] width 78 height 16
click at [282, 129] on input "/" at bounding box center [310, 128] width 78 height 16
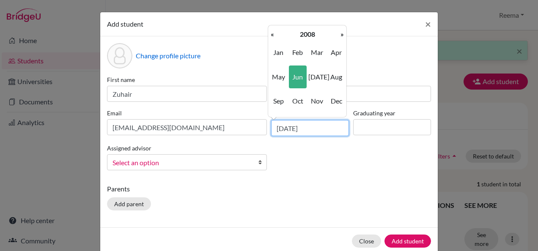
type input "22/06/2008"
click at [373, 132] on input at bounding box center [392, 127] width 78 height 16
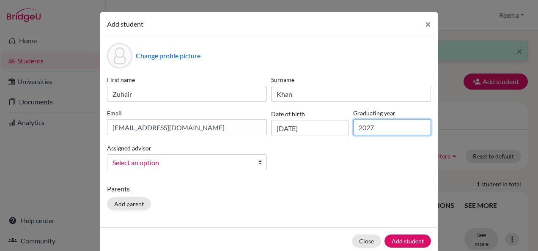
type input "2027"
click at [157, 163] on span "Select an option" at bounding box center [182, 162] width 138 height 11
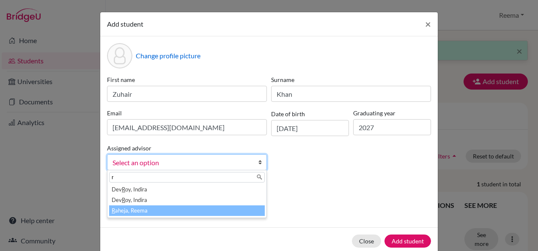
type input "r"
click at [143, 207] on li "R aheja, Reema" at bounding box center [187, 211] width 156 height 11
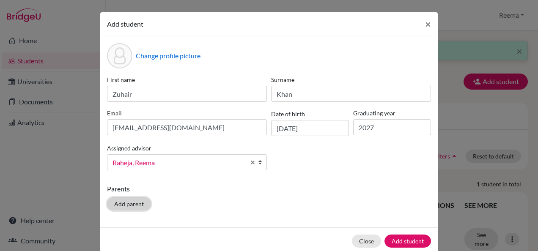
click at [117, 206] on button "Add parent" at bounding box center [129, 204] width 44 height 13
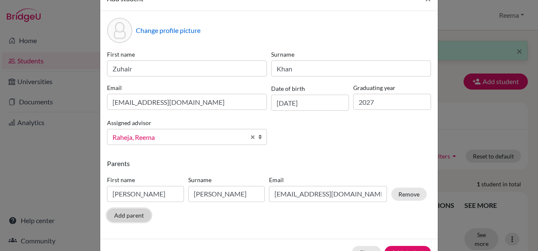
scroll to position [26, 0]
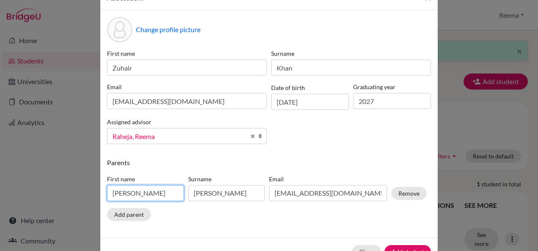
click at [160, 194] on input "Aswathy" at bounding box center [145, 193] width 77 height 16
click at [134, 195] on input "Aswathy" at bounding box center [145, 193] width 77 height 16
click at [129, 191] on input "ShAsathy" at bounding box center [145, 193] width 77 height 16
click at [125, 193] on input "Sathy" at bounding box center [145, 193] width 77 height 16
type input "S"
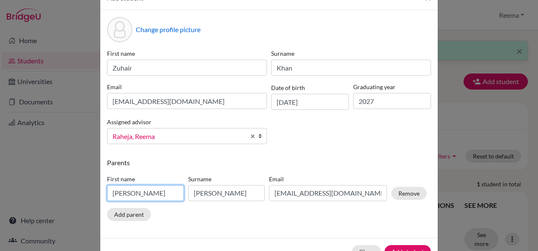
type input "Shahnaz"
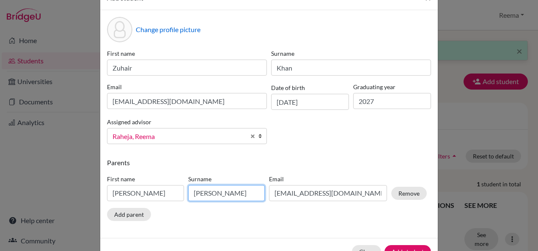
click at [217, 197] on input "Biju" at bounding box center [226, 193] width 77 height 16
type input "B"
type input "Khan"
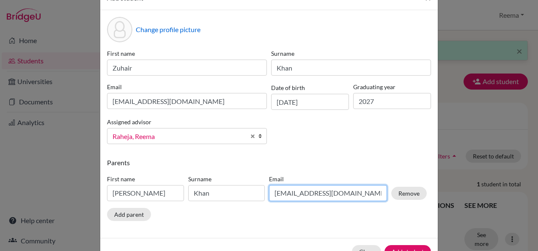
click at [336, 196] on input "achubiju1@gmail.com" at bounding box center [328, 193] width 118 height 16
type input "a"
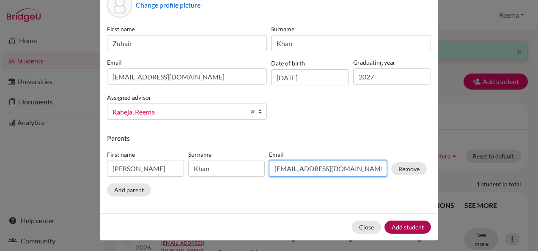
type input "zuhair.khan931971@gmail.com"
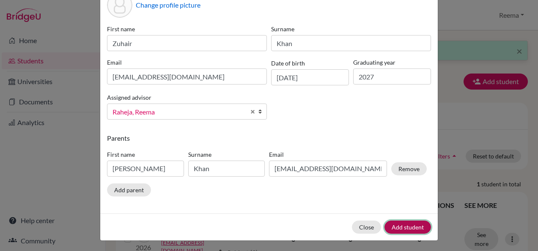
click at [399, 226] on button "Add student" at bounding box center [408, 227] width 47 height 13
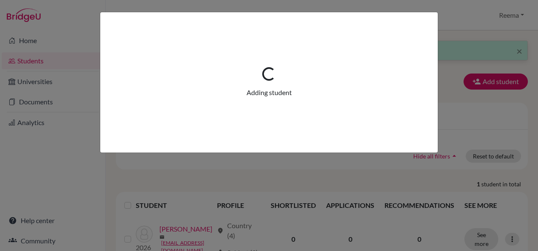
scroll to position [0, 0]
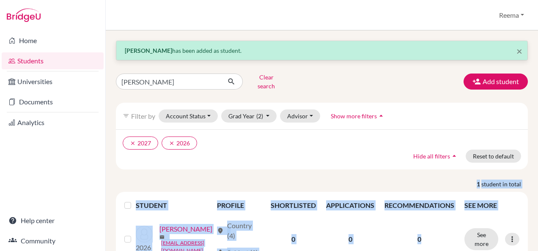
click at [391, 153] on div "× Zuhair Khan has been added as student. Yousif Elzain Clear search Add student…" at bounding box center [322, 154] width 412 height 226
drag, startPoint x: 391, startPoint y: 153, endPoint x: 497, endPoint y: 78, distance: 130.2
click at [497, 78] on button "Add student" at bounding box center [496, 82] width 64 height 16
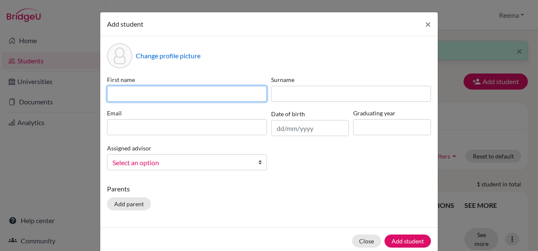
click at [122, 95] on input at bounding box center [187, 94] width 160 height 16
type input "Mohamed Yusuf"
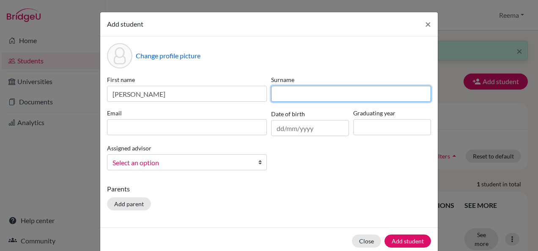
click at [327, 93] on input at bounding box center [351, 94] width 160 height 16
type input "Shabandri"
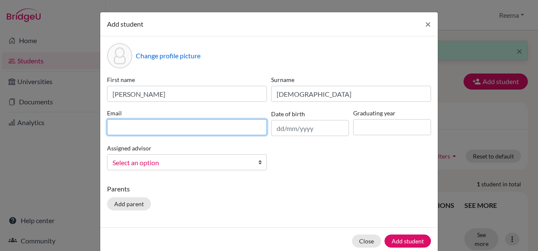
click at [195, 129] on input at bounding box center [187, 127] width 160 height 16
type input "stu504103@misdoha.com"
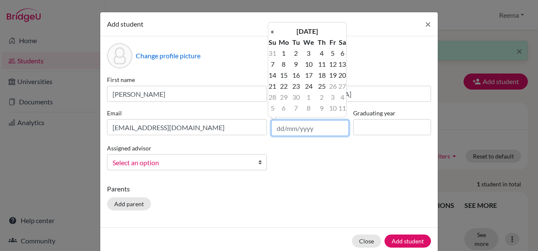
click at [276, 127] on input "text" at bounding box center [310, 128] width 78 height 16
type input "12/11/2009"
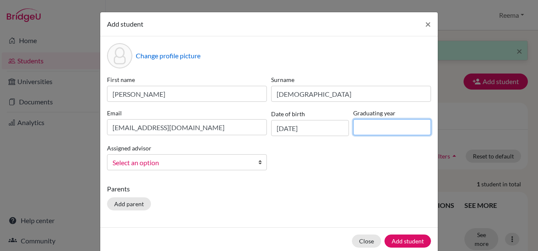
click at [372, 127] on input at bounding box center [392, 127] width 78 height 16
type input "2027"
click at [178, 165] on span "Select an option" at bounding box center [182, 162] width 138 height 11
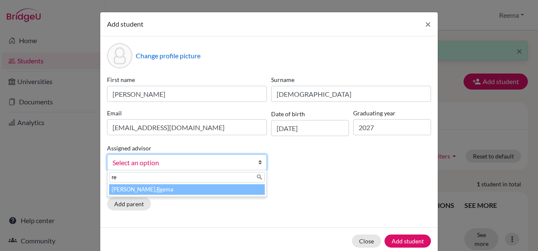
type input "ree"
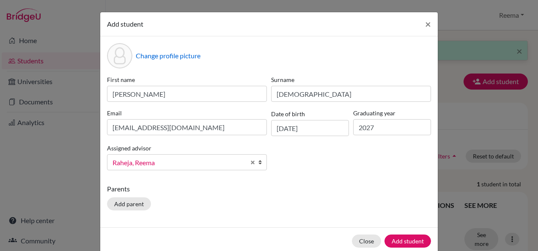
scroll to position [14, 0]
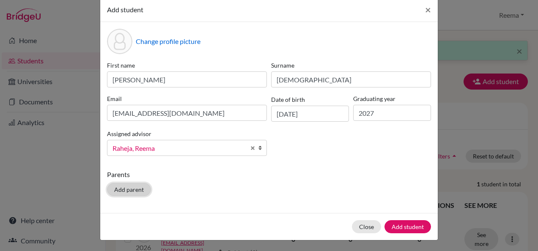
click at [109, 190] on button "Add parent" at bounding box center [129, 189] width 44 height 13
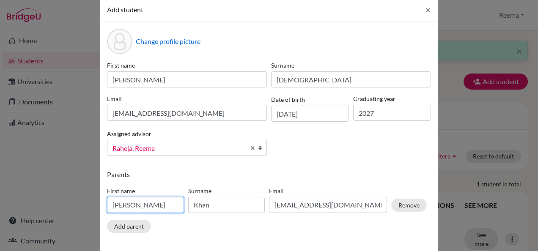
click at [151, 200] on input "Shahnaz" at bounding box center [145, 205] width 77 height 16
type input "S"
type input "N"
type input "Mohamed Mufiz"
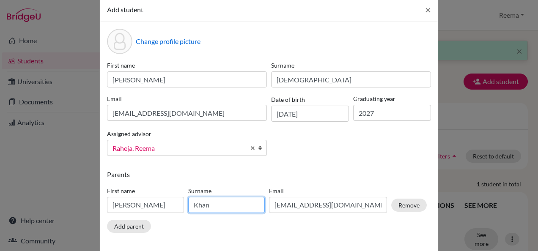
drag, startPoint x: 203, startPoint y: 206, endPoint x: 157, endPoint y: 198, distance: 46.7
click at [157, 198] on div "First name Mohamed Mufiz Surname Khan Email zuhair.khan931971@gmail.com Remove" at bounding box center [267, 201] width 324 height 37
type input "Shabandri"
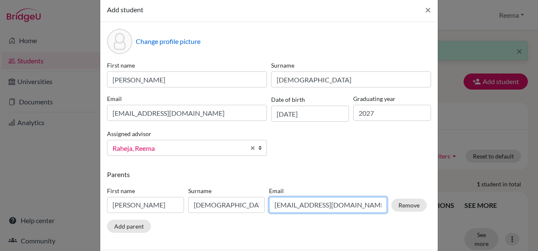
click at [320, 208] on input "zuhair.khan931971@gmail.com" at bounding box center [328, 205] width 118 height 16
click at [319, 208] on input "zuhair.khan931971@gmail.com" at bounding box center [328, 205] width 118 height 16
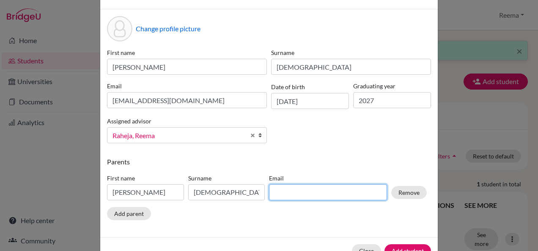
scroll to position [27, 0]
type input "j"
type input "n"
click at [330, 190] on input "mohammadyusufsp4@gmail.com" at bounding box center [328, 192] width 118 height 16
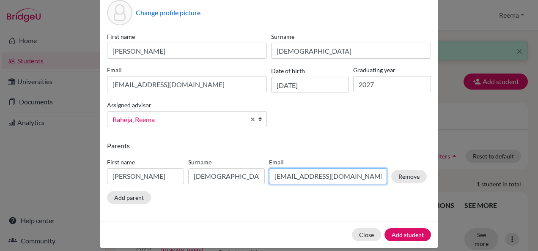
scroll to position [51, 0]
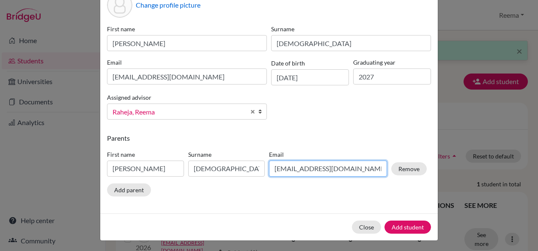
click at [349, 168] on input "mohammadyusufsp5@gmail.com" at bounding box center [328, 169] width 118 height 16
click at [316, 171] on input "mohammadyusufsp5@gmail.com" at bounding box center [328, 169] width 118 height 16
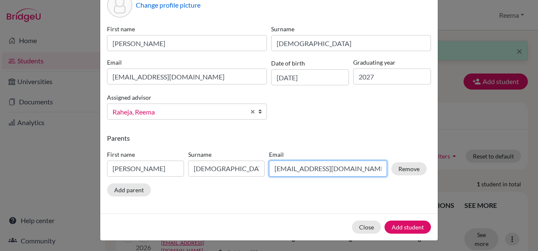
click at [316, 171] on input "mohammadyusufsp5@gmail.com" at bounding box center [328, 169] width 118 height 16
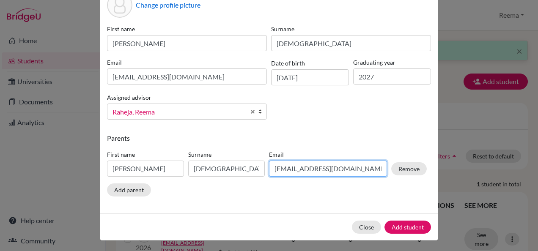
click at [316, 171] on input "mohammadyusufsp5@gmail.com" at bounding box center [328, 169] width 118 height 16
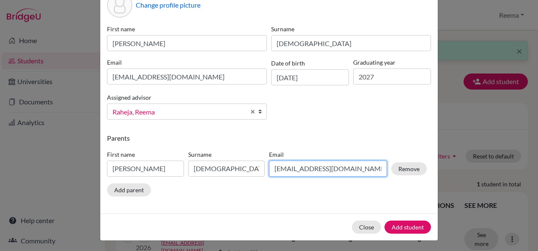
click at [316, 171] on input "mohammadyusufsp5@gmail.com" at bounding box center [328, 169] width 118 height 16
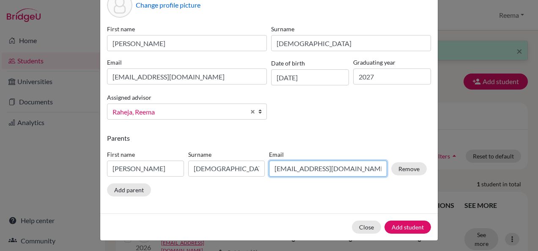
click at [316, 171] on input "mohammadyusufsp5@gmail.com" at bounding box center [328, 169] width 118 height 16
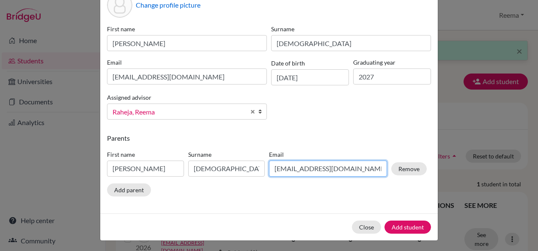
click at [316, 171] on input "mohammadyusufsp5@gmail.com" at bounding box center [328, 169] width 118 height 16
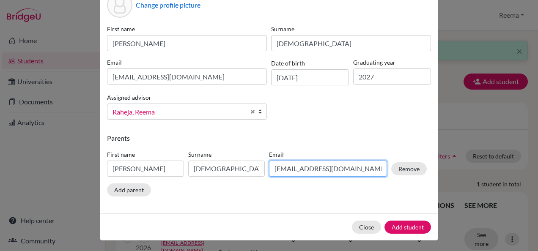
click at [316, 171] on input "mohammadyusufsp5@gmail.com" at bounding box center [328, 169] width 118 height 16
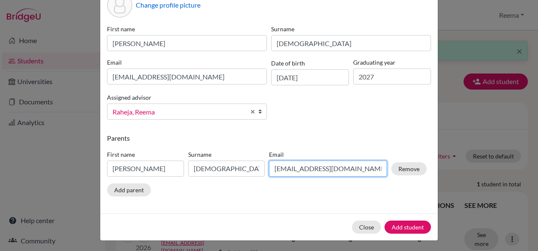
click at [316, 171] on input "mohammadyusufsp5@gmail.com" at bounding box center [328, 169] width 118 height 16
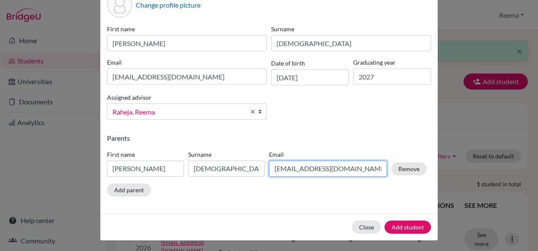
click at [316, 171] on input "mohammadyusufsp5@gmail.com" at bounding box center [328, 169] width 118 height 16
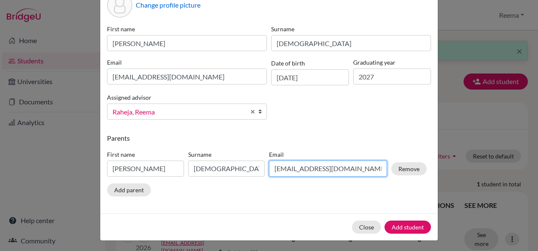
click at [316, 171] on input "mohammadyusufsp5@gmail.com" at bounding box center [328, 169] width 118 height 16
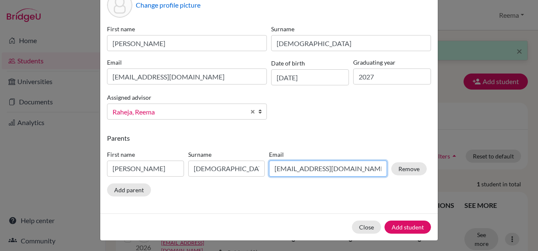
click at [316, 171] on input "mohammadyusufsp5@gmail.com" at bounding box center [328, 169] width 118 height 16
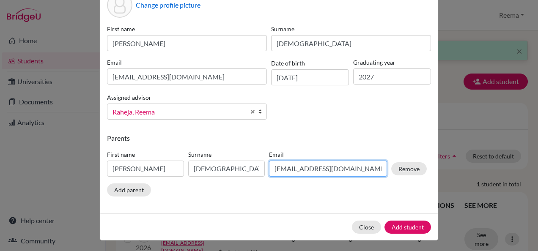
click at [316, 171] on input "mohammadyusufsp5@gmail.com" at bounding box center [328, 169] width 118 height 16
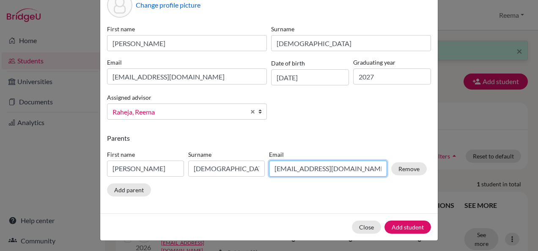
click at [316, 171] on input "mohammadyusufsp5@gmail.com" at bounding box center [328, 169] width 118 height 16
click at [316, 170] on input "mohammadyusufsp5@gmail.com" at bounding box center [328, 169] width 118 height 16
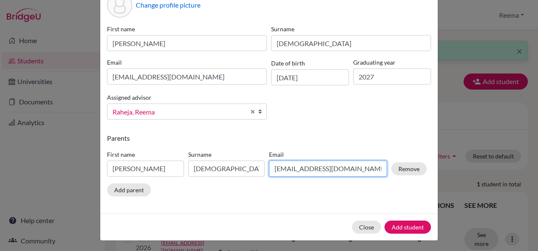
click at [316, 170] on input "mohammadyusufsp5@gmail.com" at bounding box center [328, 169] width 118 height 16
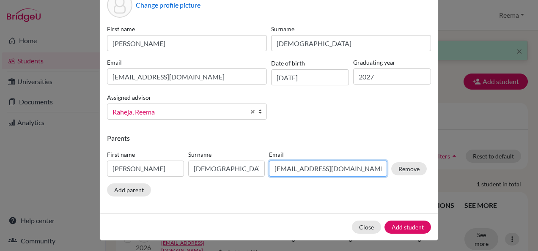
click at [316, 170] on input "mohammadyusufsp5@gmail.com" at bounding box center [328, 169] width 118 height 16
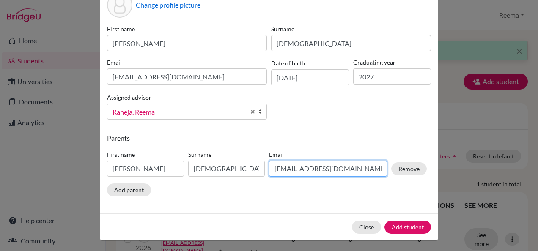
click at [316, 170] on input "mohammadyusufsp5@gmail.com" at bounding box center [328, 169] width 118 height 16
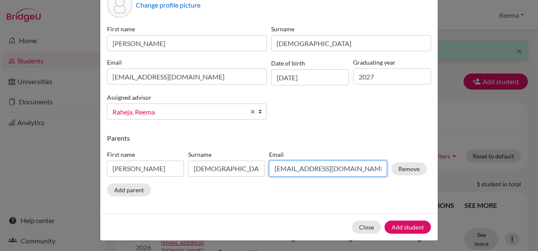
click at [316, 170] on input "mohammadyusufsp5@gmail.com" at bounding box center [328, 169] width 118 height 16
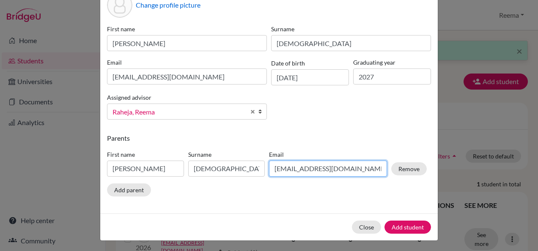
drag, startPoint x: 316, startPoint y: 170, endPoint x: 286, endPoint y: 173, distance: 30.3
click at [286, 173] on input "mohammadyusufsp5@gmail.com" at bounding box center [328, 169] width 118 height 16
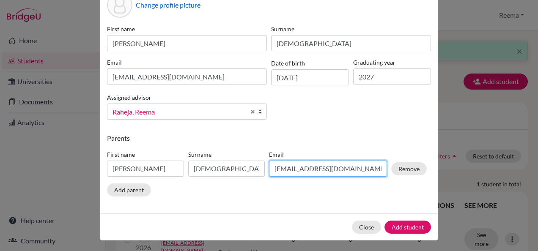
click at [286, 173] on input "mohammadyusufsp5@gmail.com" at bounding box center [328, 169] width 118 height 16
click at [287, 165] on input "mohammadyusufsp5@gmail.com" at bounding box center [328, 169] width 118 height 16
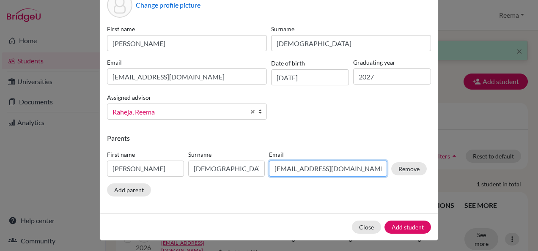
click at [287, 165] on input "mohammadyusufsp5@gmail.com" at bounding box center [328, 169] width 118 height 16
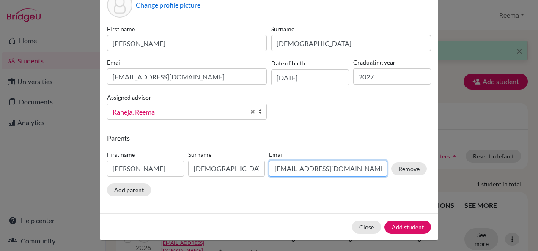
click at [287, 165] on input "mohammadyusufsp5@gmail.com" at bounding box center [328, 169] width 118 height 16
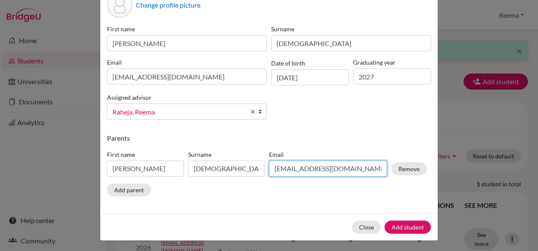
click at [287, 165] on input "mohammadyusufsp5@gmail.com" at bounding box center [328, 169] width 118 height 16
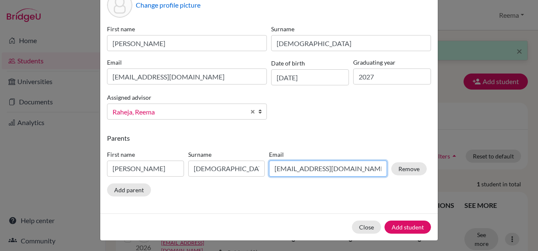
click at [287, 165] on input "mohammadyusufsp5@gmail.com" at bounding box center [328, 169] width 118 height 16
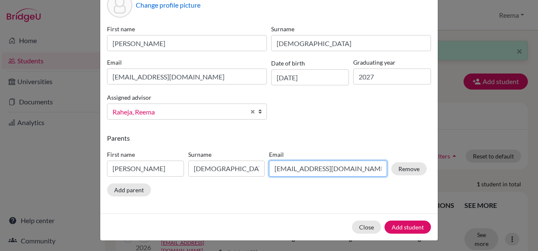
click at [287, 165] on input "mohammadyusufsp5@gmail.com" at bounding box center [328, 169] width 118 height 16
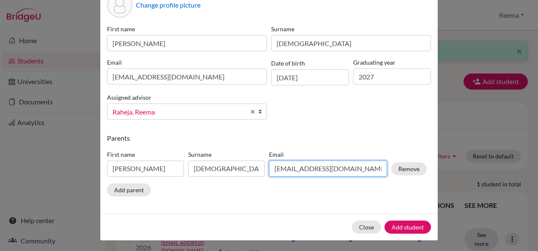
click at [287, 165] on input "mohammadyusufsp5@gmail.com" at bounding box center [328, 169] width 118 height 16
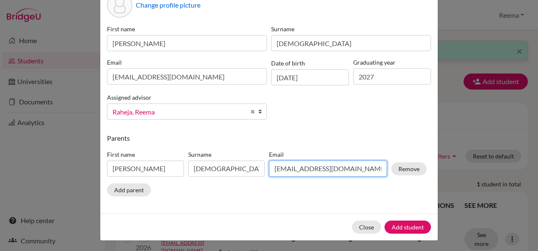
click at [287, 165] on input "mohammadyusufsp5@gmail.com" at bounding box center [328, 169] width 118 height 16
type input "mohammadyusufsp5@gmail.com"
click at [289, 150] on label "Email" at bounding box center [328, 154] width 118 height 9
click at [289, 168] on input "mohammadyusufsp5@gmail.com" at bounding box center [328, 169] width 118 height 16
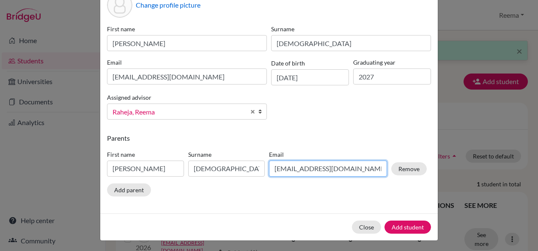
click at [289, 168] on input "mohammadyusufsp5@gmail.com" at bounding box center [328, 169] width 118 height 16
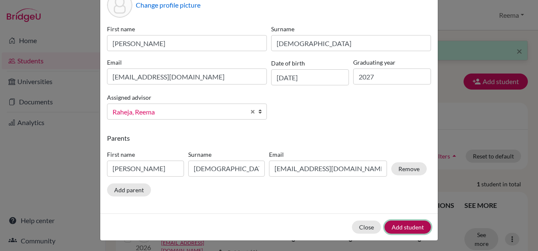
click at [410, 229] on button "Add student" at bounding box center [408, 227] width 47 height 13
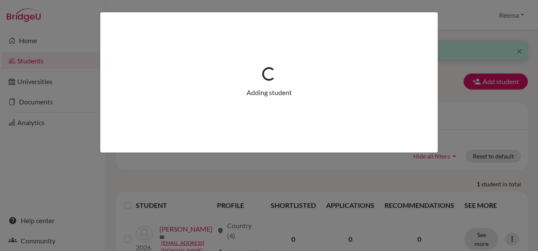
scroll to position [0, 0]
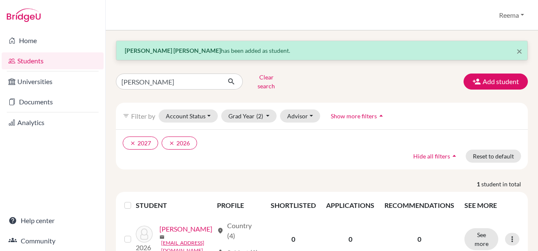
click at [70, 72] on li "Universities" at bounding box center [52, 82] width 105 height 20
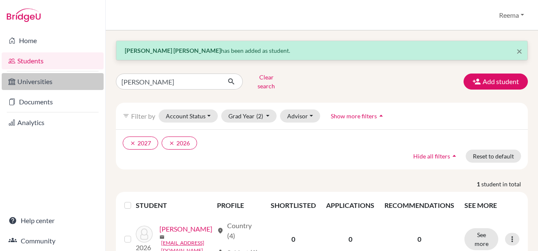
click at [64, 80] on link "Universities" at bounding box center [53, 81] width 102 height 17
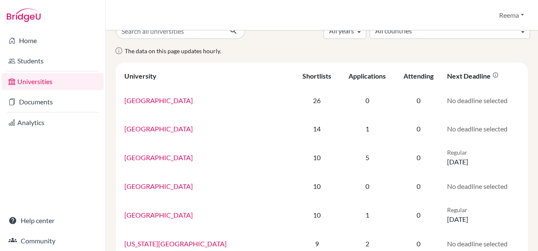
scroll to position [20, 0]
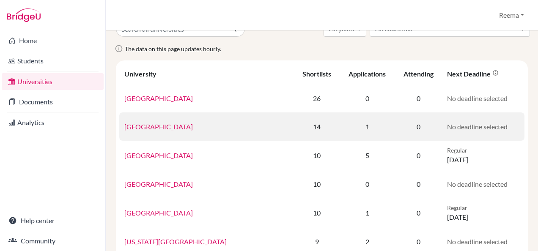
click at [161, 130] on link "[GEOGRAPHIC_DATA]" at bounding box center [158, 127] width 69 height 8
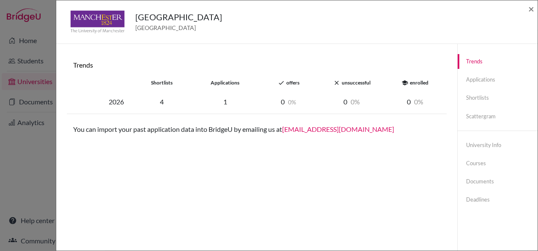
click at [228, 99] on div "1" at bounding box center [224, 102] width 63 height 10
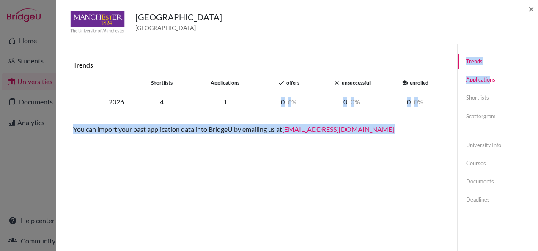
drag, startPoint x: 228, startPoint y: 99, endPoint x: 484, endPoint y: 82, distance: 256.6
click at [484, 82] on div "Trends shortlists applications done offers close unsuccessful school enrolled 2…" at bounding box center [296, 169] width 481 height 251
click at [484, 82] on link "Applications" at bounding box center [498, 79] width 80 height 15
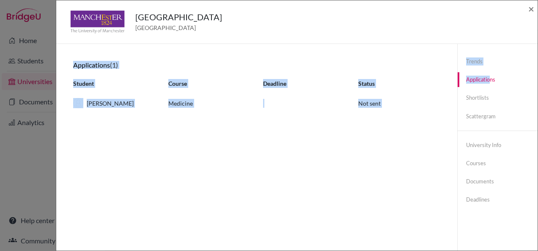
click at [484, 82] on link "Applications" at bounding box center [498, 79] width 80 height 15
click at [256, 207] on div "Trends shortlists applications done offers close unsuccessful school enrolled 2…" at bounding box center [256, 169] width 381 height 231
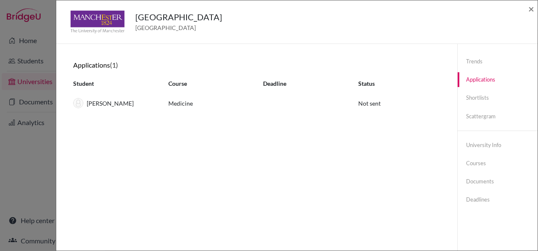
click at [44, 162] on div "[GEOGRAPHIC_DATA] [GEOGRAPHIC_DATA] × Trends shortlists applications done offer…" at bounding box center [269, 125] width 538 height 251
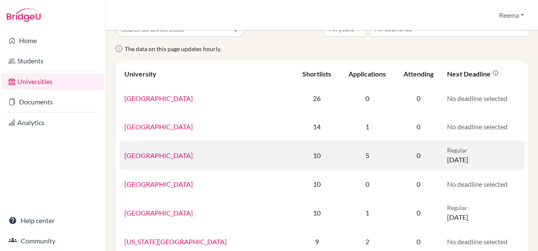
click at [467, 149] on p "Regular" at bounding box center [483, 150] width 72 height 9
click at [462, 152] on p "Regular" at bounding box center [483, 150] width 72 height 9
click at [168, 157] on link "[GEOGRAPHIC_DATA]" at bounding box center [158, 155] width 69 height 8
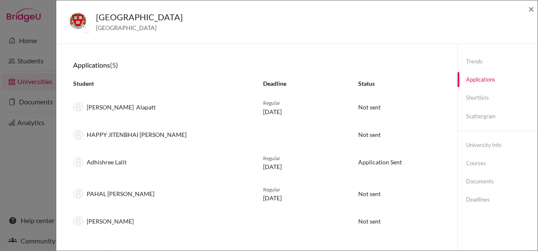
scroll to position [44, 0]
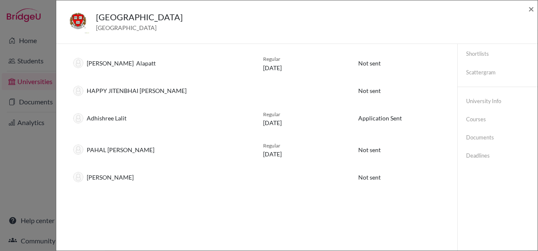
click at [36, 116] on div "Harvard University [GEOGRAPHIC_DATA] × Trends shortlists applications done offe…" at bounding box center [269, 125] width 538 height 251
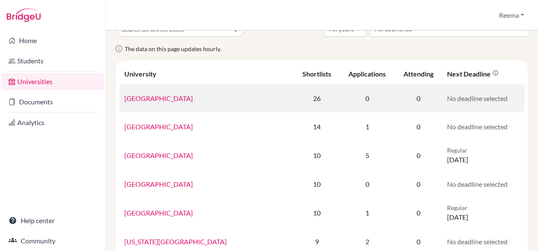
click at [294, 99] on td "26" at bounding box center [316, 98] width 45 height 28
click at [158, 95] on link "[GEOGRAPHIC_DATA]" at bounding box center [158, 98] width 69 height 8
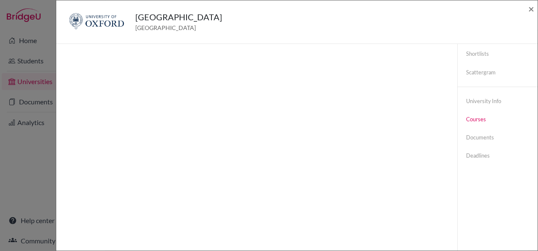
scroll to position [0, 0]
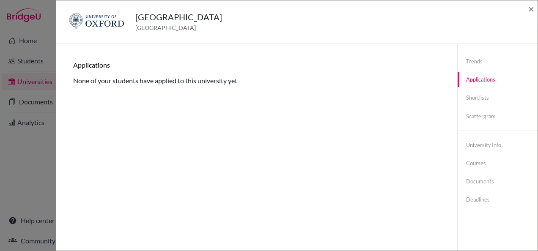
click at [44, 63] on div "[GEOGRAPHIC_DATA] [GEOGRAPHIC_DATA] × Trends You don’t have any previous applic…" at bounding box center [269, 125] width 538 height 251
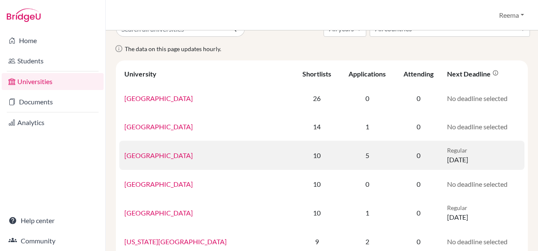
click at [158, 157] on link "[GEOGRAPHIC_DATA]" at bounding box center [158, 155] width 69 height 8
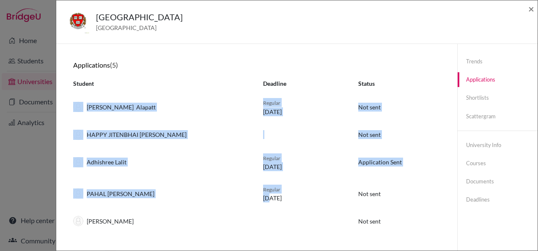
drag, startPoint x: 267, startPoint y: 176, endPoint x: 238, endPoint y: 114, distance: 68.5
click at [238, 114] on div "Applications (5) Student Deadline Status [PERSON_NAME] Alapatt Regular [DATE] N…" at bounding box center [256, 147] width 367 height 172
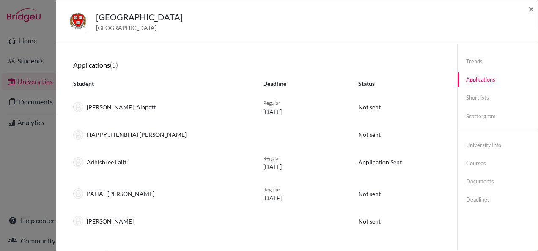
click at [31, 164] on div "Harvard University [GEOGRAPHIC_DATA] × Trends shortlists applications done offe…" at bounding box center [269, 125] width 538 height 251
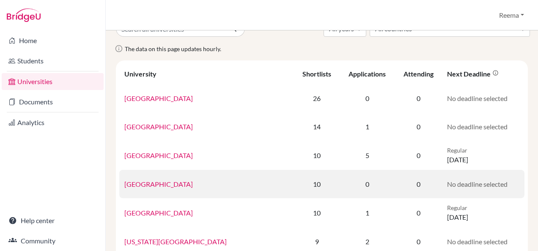
click at [147, 190] on td "[GEOGRAPHIC_DATA]" at bounding box center [206, 184] width 175 height 28
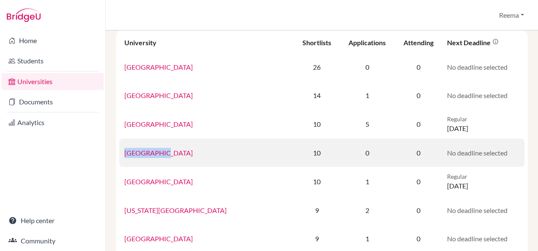
scroll to position [61, 0]
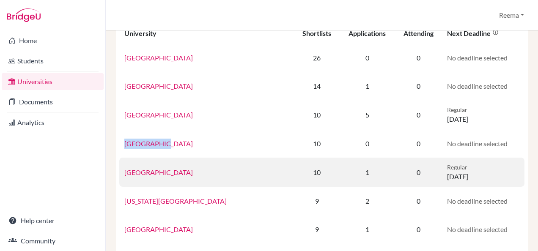
drag, startPoint x: 147, startPoint y: 190, endPoint x: 141, endPoint y: 173, distance: 18.7
click at [141, 173] on link "[GEOGRAPHIC_DATA]" at bounding box center [158, 172] width 69 height 8
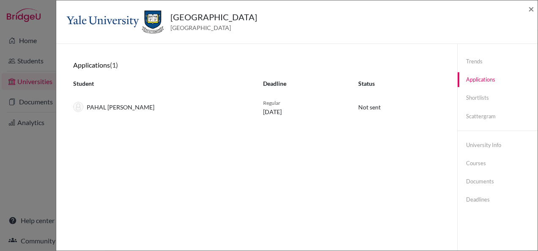
click at [31, 160] on div "Yale University [GEOGRAPHIC_DATA] × Trends shortlists applications done offers …" at bounding box center [269, 125] width 538 height 251
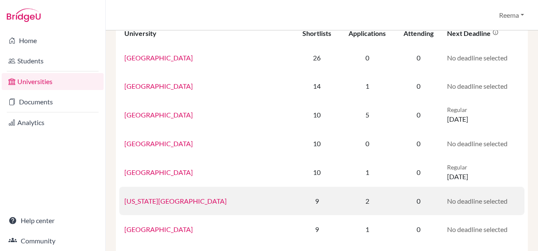
scroll to position [122, 0]
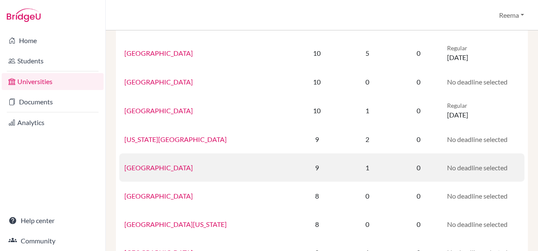
click at [170, 164] on link "[GEOGRAPHIC_DATA]" at bounding box center [158, 168] width 69 height 8
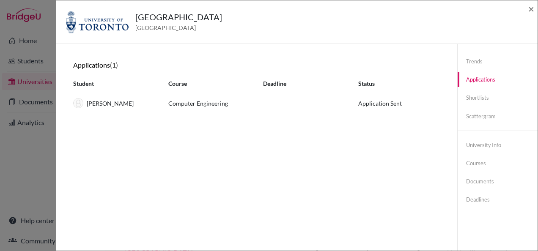
click at [38, 135] on div "[GEOGRAPHIC_DATA] [GEOGRAPHIC_DATA] × Trends shortlists applications done offer…" at bounding box center [269, 125] width 538 height 251
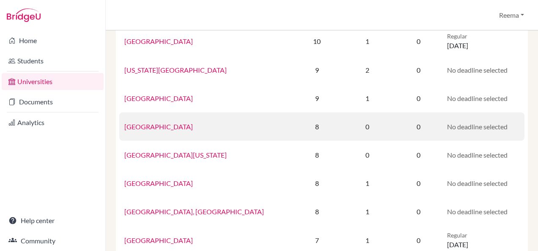
scroll to position [196, 0]
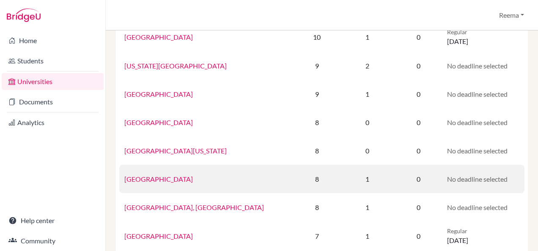
click at [171, 182] on link "[GEOGRAPHIC_DATA]" at bounding box center [158, 179] width 69 height 8
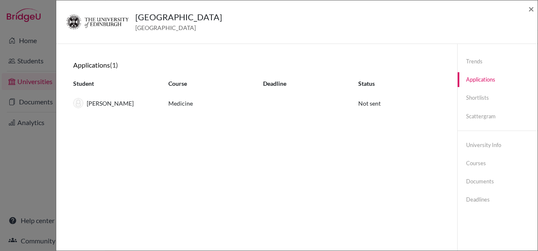
click at [29, 175] on div "[GEOGRAPHIC_DATA] [GEOGRAPHIC_DATA] × Trends shortlists applications done offer…" at bounding box center [269, 125] width 538 height 251
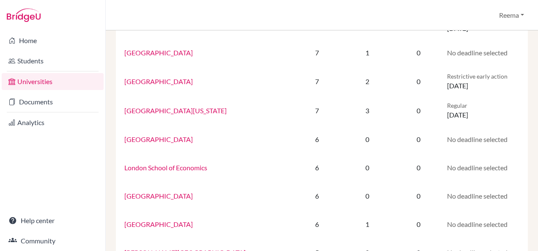
scroll to position [409, 0]
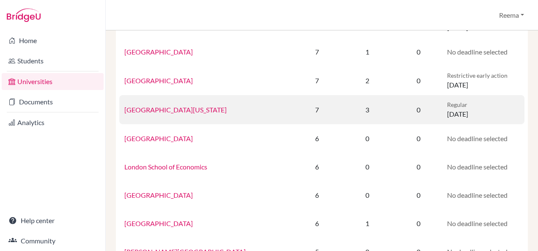
click at [164, 117] on td "[GEOGRAPHIC_DATA][US_STATE]" at bounding box center [206, 109] width 175 height 29
click at [160, 111] on link "[GEOGRAPHIC_DATA][US_STATE]" at bounding box center [175, 110] width 102 height 8
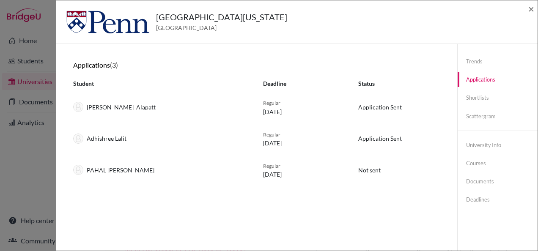
click at [33, 147] on div "[GEOGRAPHIC_DATA][US_STATE] [GEOGRAPHIC_DATA] × Trends shortlists applications …" at bounding box center [269, 125] width 538 height 251
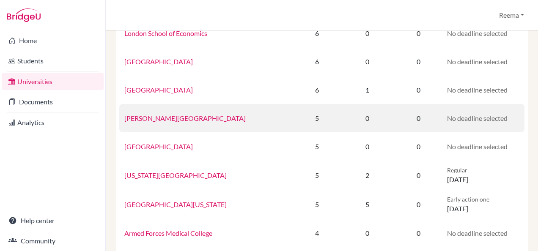
scroll to position [543, 0]
click at [172, 189] on td "[US_STATE][GEOGRAPHIC_DATA]" at bounding box center [206, 174] width 175 height 29
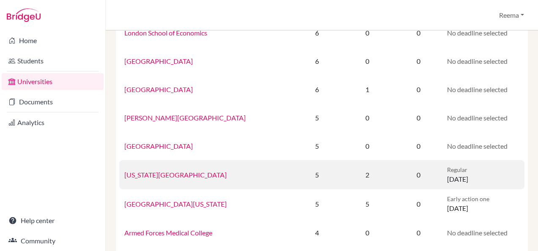
click at [179, 184] on td "[US_STATE][GEOGRAPHIC_DATA]" at bounding box center [206, 174] width 175 height 29
click at [181, 171] on link "[US_STATE][GEOGRAPHIC_DATA]" at bounding box center [175, 175] width 102 height 8
